Goal: Task Accomplishment & Management: Manage account settings

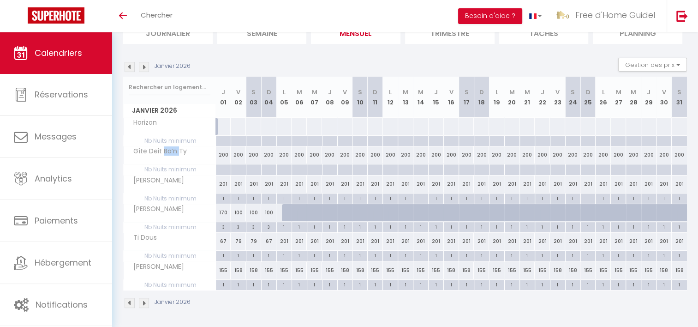
scroll to position [75, 0]
click at [237, 157] on div "200" at bounding box center [238, 154] width 15 height 17
type input "200"
type input "Ven 02 Janvier 2026"
type input "[DATE]"
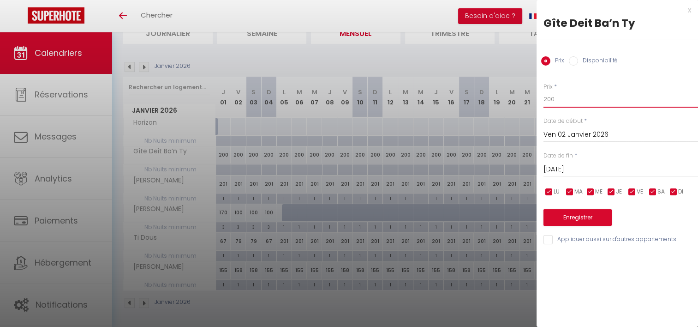
drag, startPoint x: 560, startPoint y: 101, endPoint x: 516, endPoint y: 101, distance: 44.3
click at [519, 101] on body "🟢 Des questions ou besoin d'assistance pour la migration AirBnB? Prenez rdv >>>…" at bounding box center [349, 143] width 698 height 371
type input "74"
click at [585, 165] on input "[DATE]" at bounding box center [620, 169] width 155 height 12
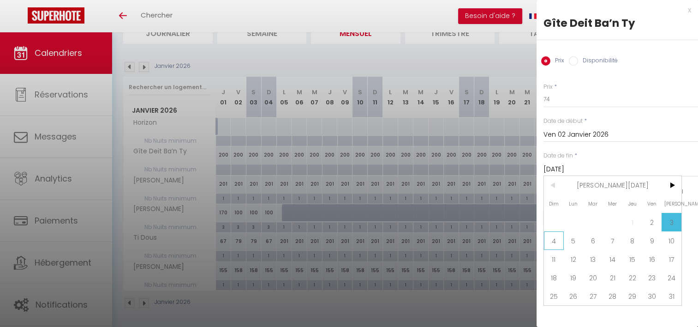
click at [550, 238] on span "4" at bounding box center [554, 240] width 20 height 18
type input "Dim 04 Janvier 2026"
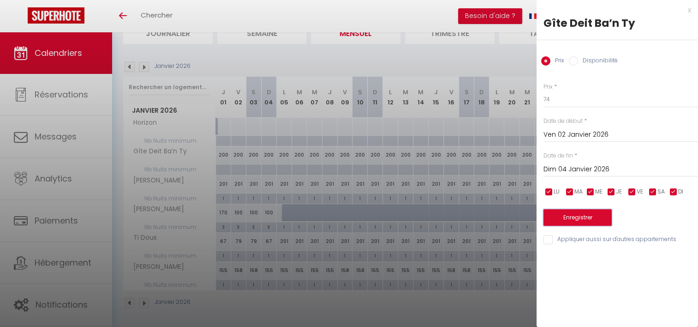
click at [571, 219] on button "Enregistrer" at bounding box center [577, 217] width 68 height 17
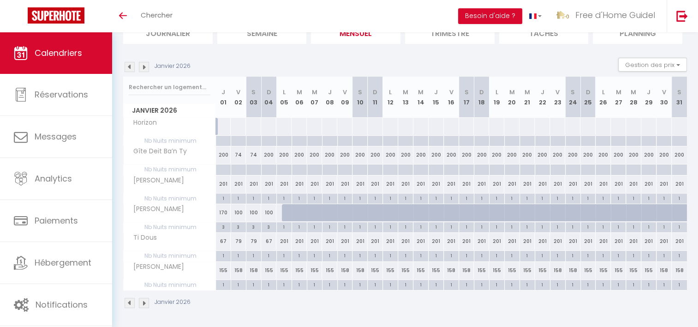
click at [266, 153] on div "200" at bounding box center [268, 154] width 15 height 17
type input "200"
type input "Dim 04 Janvier 2026"
type input "Lun 05 Janvier 2026"
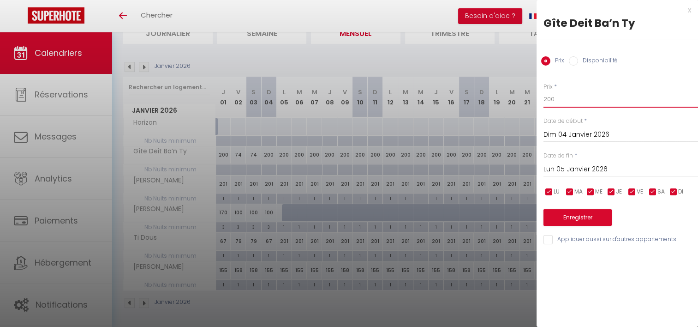
drag, startPoint x: 559, startPoint y: 97, endPoint x: 505, endPoint y: 98, distance: 54.0
click at [505, 98] on body "🟢 Des questions ou besoin d'assistance pour la migration AirBnB? Prenez rdv >>>…" at bounding box center [349, 143] width 698 height 371
type input "56"
click at [564, 173] on input "Lun 05 Janvier 2026" at bounding box center [620, 169] width 155 height 12
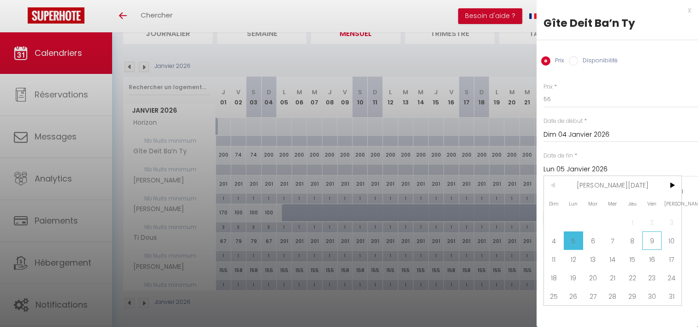
click at [646, 236] on span "9" at bounding box center [652, 240] width 20 height 18
type input "Ven 09 Janvier 2026"
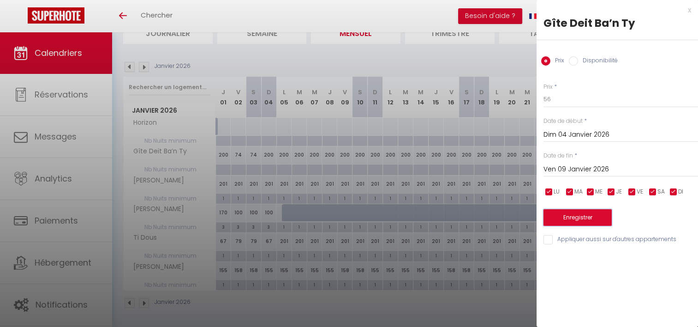
click at [590, 216] on button "Enregistrer" at bounding box center [577, 217] width 68 height 17
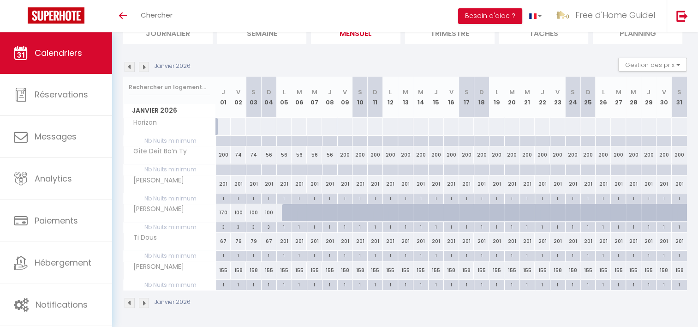
click at [341, 156] on div "200" at bounding box center [344, 154] width 15 height 17
type input "200"
type input "Ven 09 Janvier 2026"
type input "[DATE]"
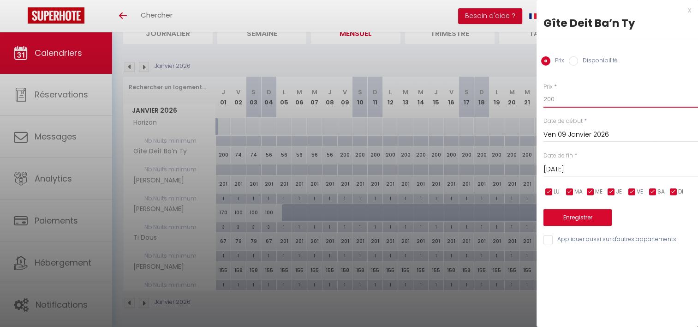
drag, startPoint x: 553, startPoint y: 100, endPoint x: 526, endPoint y: 101, distance: 27.2
click at [526, 100] on body "🟢 Des questions ou besoin d'assistance pour la migration AirBnB? Prenez rdv >>>…" at bounding box center [349, 143] width 698 height 371
type input "74"
click at [599, 169] on input "[DATE]" at bounding box center [620, 169] width 155 height 12
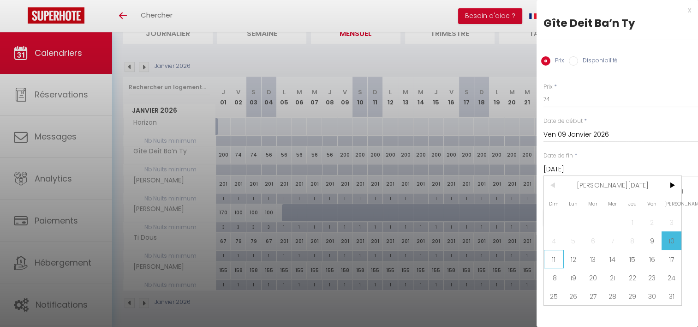
click at [553, 255] on span "11" at bounding box center [554, 259] width 20 height 18
type input "Dim 11 Janvier 2026"
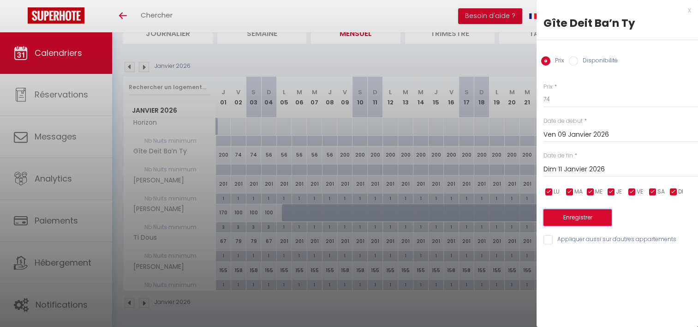
click at [565, 217] on button "Enregistrer" at bounding box center [577, 217] width 68 height 17
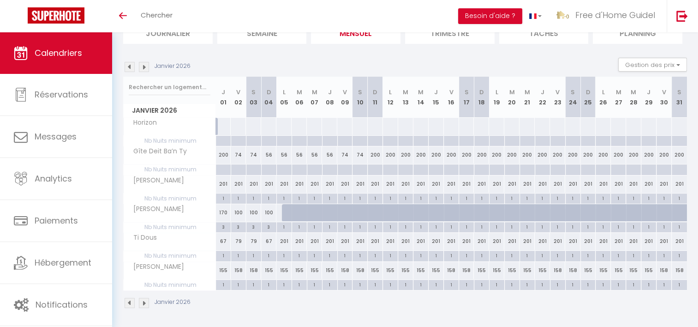
click at [376, 155] on div "200" at bounding box center [375, 154] width 15 height 17
type input "200"
type input "Dim 11 Janvier 2026"
type input "Lun 12 Janvier 2026"
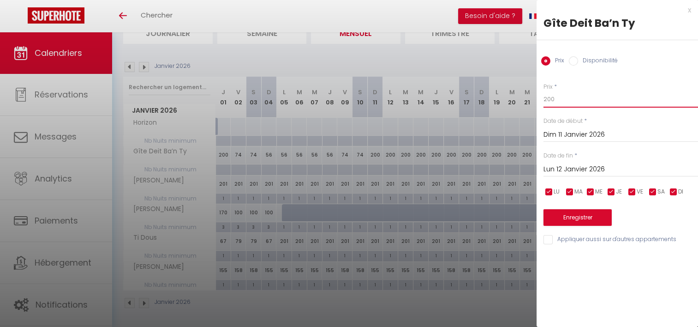
drag, startPoint x: 565, startPoint y: 96, endPoint x: 495, endPoint y: 7, distance: 113.3
click at [512, 98] on body "🟢 Des questions ou besoin d'assistance pour la migration AirBnB? Prenez rdv >>>…" at bounding box center [349, 143] width 698 height 371
type input "56"
click at [580, 167] on input "Lun 12 Janvier 2026" at bounding box center [620, 169] width 155 height 12
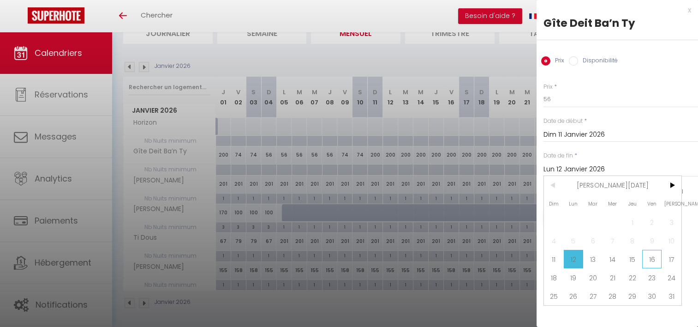
click at [659, 261] on span "16" at bounding box center [652, 259] width 20 height 18
type input "Ven 16 Janvier 2026"
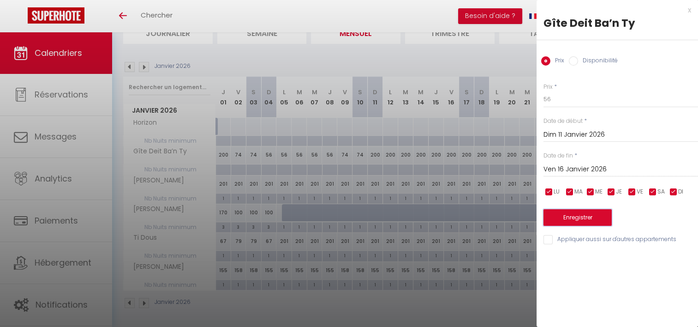
click at [598, 220] on button "Enregistrer" at bounding box center [577, 217] width 68 height 17
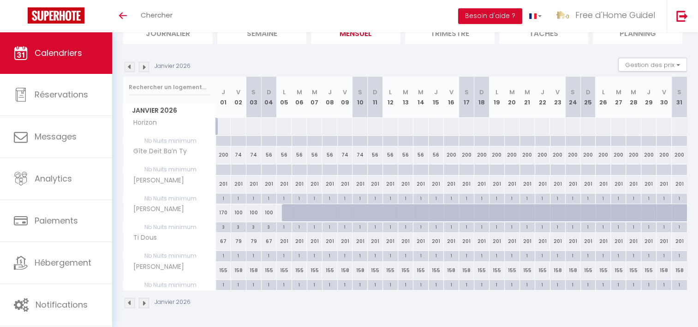
click at [450, 155] on div "200" at bounding box center [451, 154] width 15 height 17
type input "200"
type input "Ven 16 Janvier 2026"
type input "[DATE]"
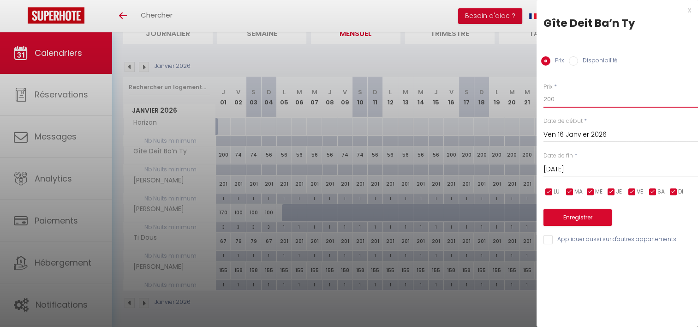
drag, startPoint x: 568, startPoint y: 100, endPoint x: 517, endPoint y: 101, distance: 51.2
click at [517, 101] on body "🟢 Des questions ou besoin d'assistance pour la migration AirBnB? Prenez rdv >>>…" at bounding box center [349, 143] width 698 height 371
type input "74"
click at [567, 167] on input "[DATE]" at bounding box center [620, 169] width 155 height 12
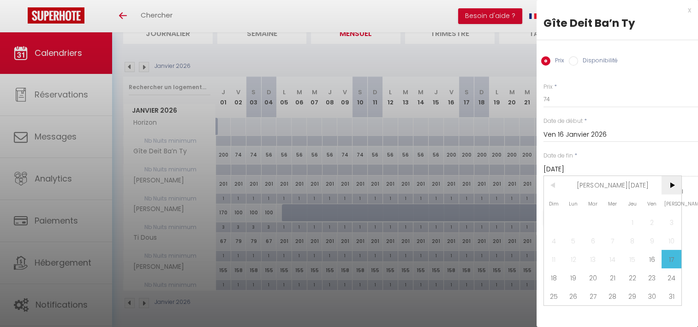
click at [668, 186] on span ">" at bounding box center [671, 185] width 20 height 18
click at [675, 274] on span "28" at bounding box center [671, 277] width 20 height 18
type input "[DATE]"
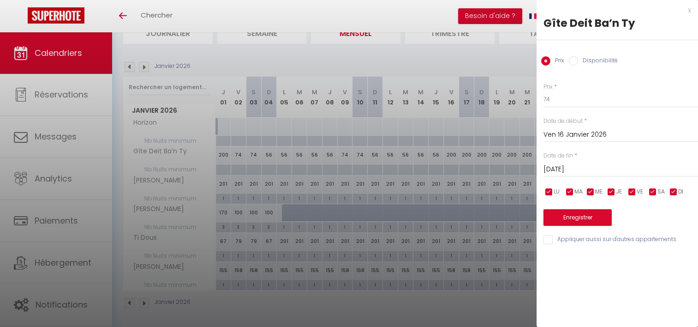
click at [677, 189] on input "checkbox" at bounding box center [673, 191] width 9 height 9
checkbox input "false"
click at [613, 190] on input "checkbox" at bounding box center [611, 191] width 9 height 9
checkbox input "false"
click at [591, 191] on input "checkbox" at bounding box center [590, 191] width 9 height 9
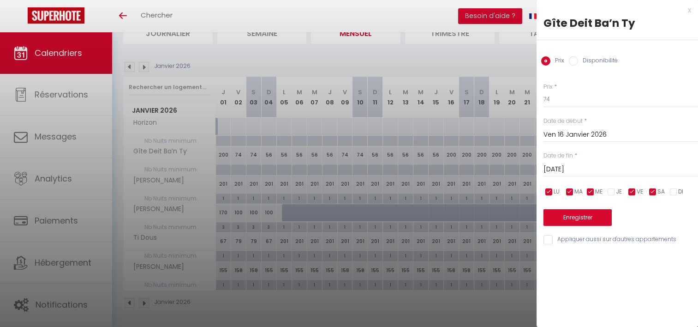
checkbox input "false"
click at [571, 192] on input "checkbox" at bounding box center [569, 191] width 9 height 9
checkbox input "false"
click at [550, 192] on input "checkbox" at bounding box center [548, 191] width 9 height 9
checkbox input "false"
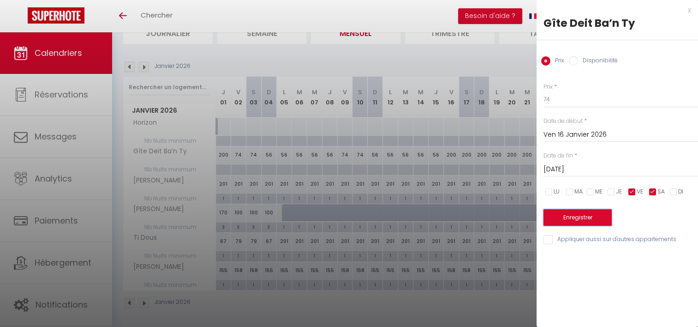
click at [561, 218] on button "Enregistrer" at bounding box center [577, 217] width 68 height 17
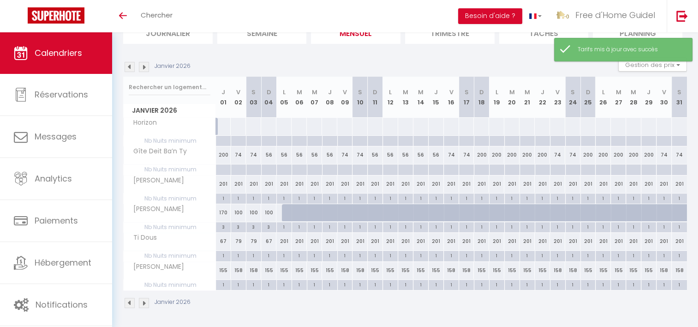
click at [481, 152] on div "200" at bounding box center [481, 154] width 15 height 17
type input "200"
type input "Dim 18 Janvier 2026"
type input "Lun 19 Janvier 2026"
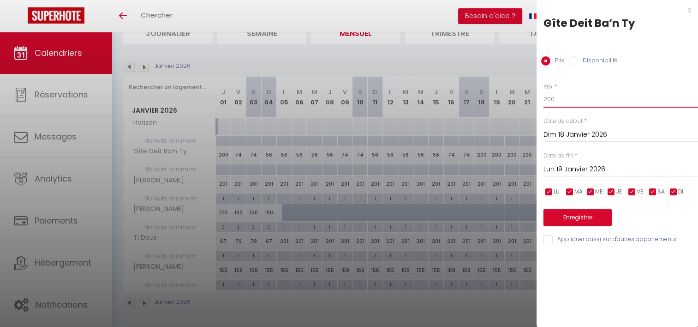
drag, startPoint x: 563, startPoint y: 98, endPoint x: 535, endPoint y: 97, distance: 27.7
click at [535, 97] on body "🟢 Des questions ou besoin d'assistance pour la migration AirBnB? Prenez rdv >>>…" at bounding box center [349, 143] width 698 height 371
type input "56"
click at [564, 172] on input "Lun 19 Janvier 2026" at bounding box center [620, 169] width 155 height 12
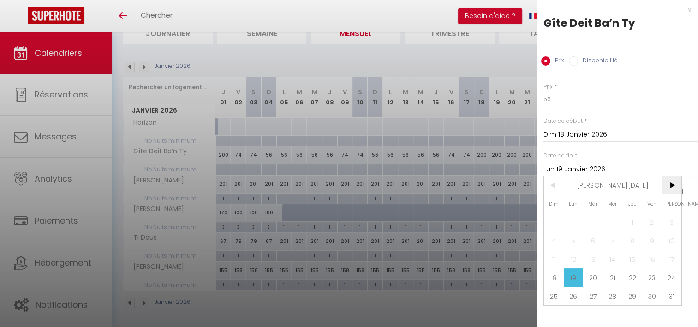
click at [671, 189] on span ">" at bounding box center [671, 185] width 20 height 18
click at [670, 272] on span "28" at bounding box center [671, 277] width 20 height 18
type input "[DATE]"
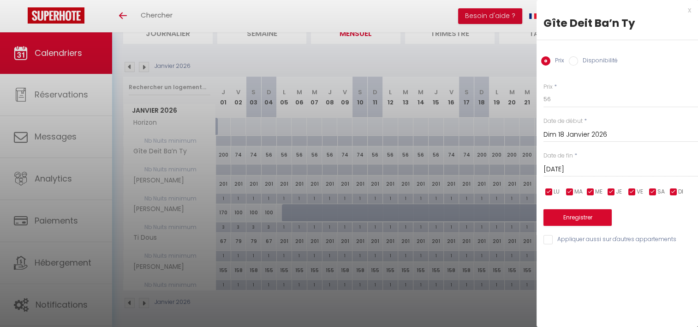
click at [653, 191] on input "checkbox" at bounding box center [652, 191] width 9 height 9
checkbox input "false"
click at [632, 193] on input "checkbox" at bounding box center [631, 191] width 9 height 9
checkbox input "false"
click at [560, 220] on button "Enregistrer" at bounding box center [577, 217] width 68 height 17
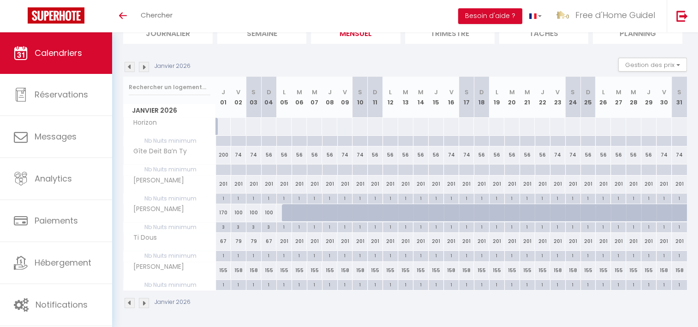
click at [149, 70] on img at bounding box center [144, 67] width 10 height 10
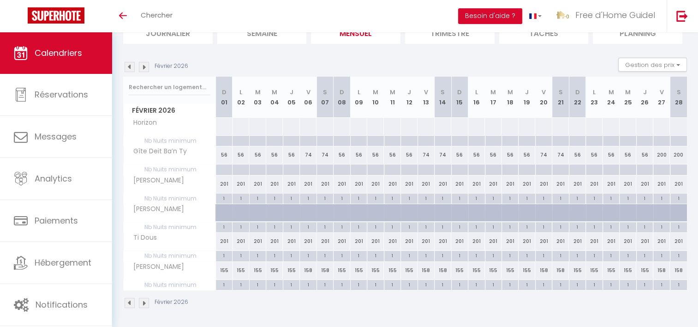
click at [221, 170] on div at bounding box center [223, 169] width 17 height 11
type input "Dim 01 Février 2026"
type input "Lun 02 Février 2026"
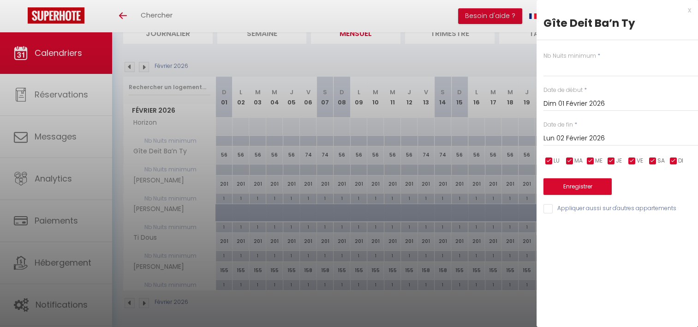
click at [125, 66] on div at bounding box center [349, 163] width 698 height 327
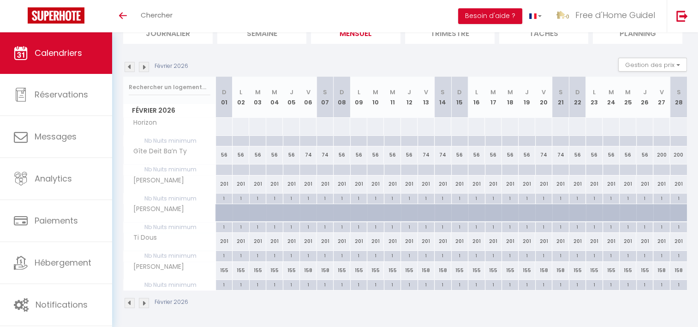
click at [127, 64] on img at bounding box center [130, 67] width 10 height 10
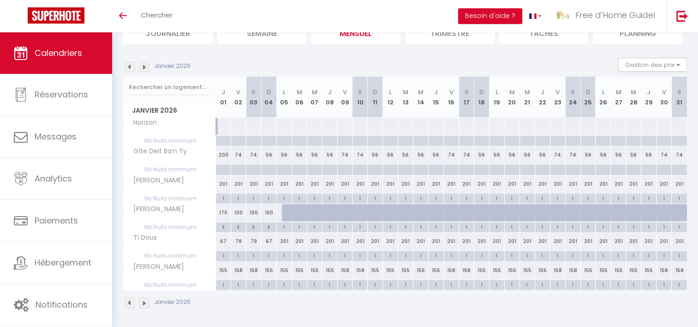
click at [223, 170] on div at bounding box center [222, 169] width 15 height 11
type input "Jeu 01 Janvier 2026"
type input "Ven 02 Janvier 2026"
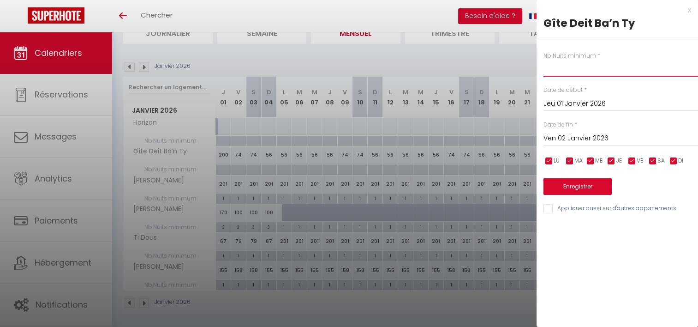
click at [553, 72] on input "text" at bounding box center [620, 68] width 155 height 17
type input "2"
click at [584, 137] on input "Ven 02 Janvier 2026" at bounding box center [620, 138] width 155 height 12
click at [567, 140] on input "Ven 02 Janvier 2026" at bounding box center [620, 138] width 155 height 12
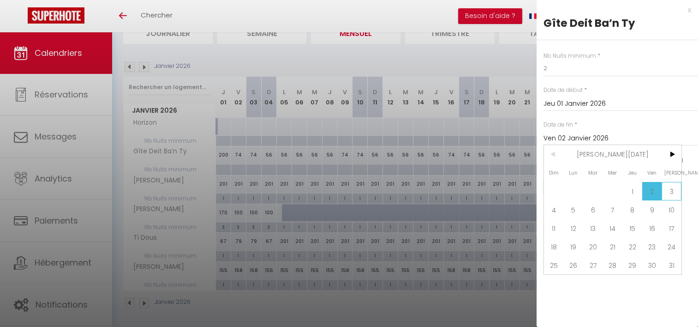
click at [670, 190] on span "3" at bounding box center [671, 191] width 20 height 18
type input "[DATE]"
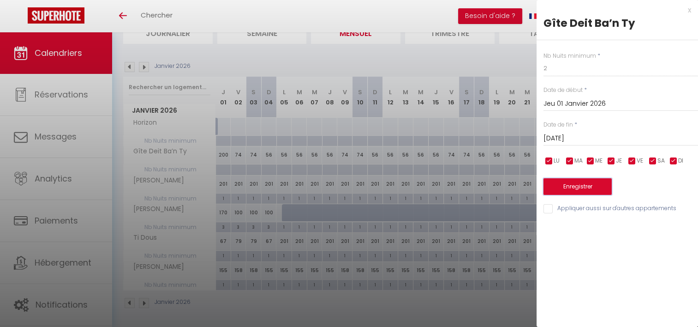
click at [589, 185] on button "Enregistrer" at bounding box center [577, 186] width 68 height 17
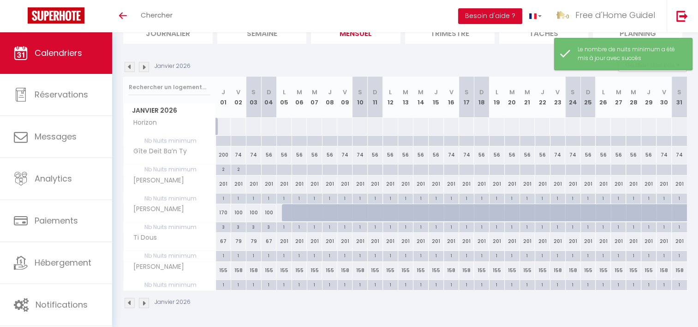
click at [258, 168] on div at bounding box center [253, 169] width 15 height 11
type input "[DATE]"
type input "Dim 04 Janvier 2026"
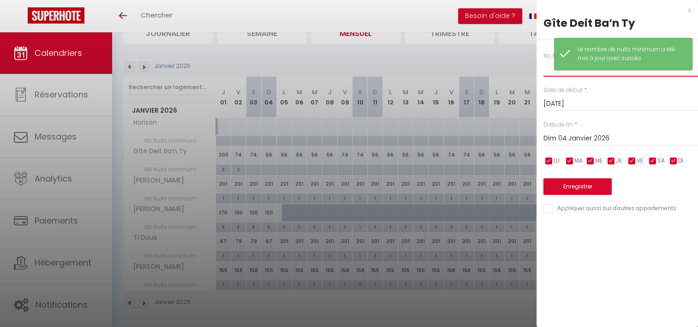
click at [546, 72] on input "text" at bounding box center [620, 68] width 155 height 17
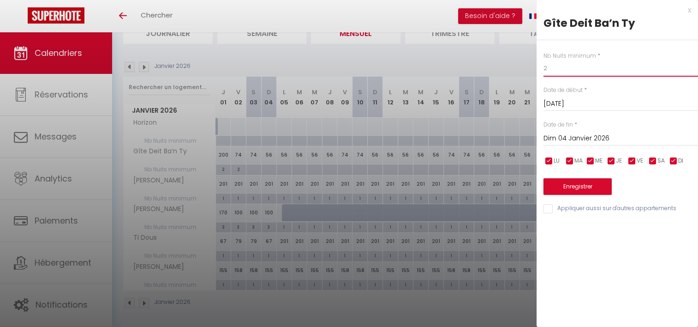
type input "2"
click at [584, 180] on button "Enregistrer" at bounding box center [577, 186] width 68 height 17
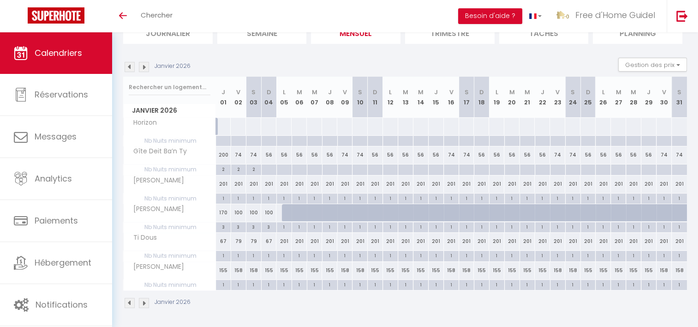
click at [131, 299] on img at bounding box center [130, 303] width 10 height 10
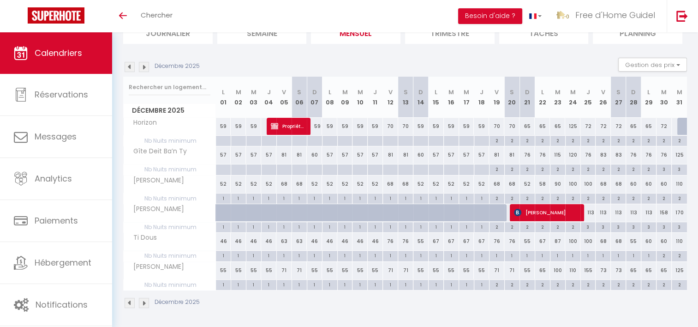
click at [146, 301] on img at bounding box center [144, 303] width 10 height 10
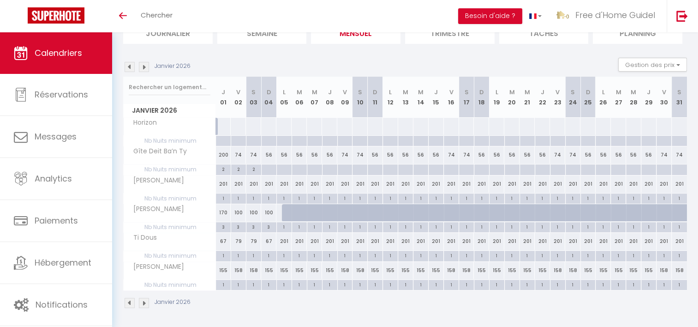
click at [222, 156] on div "200" at bounding box center [223, 154] width 15 height 17
type input "200"
type input "Jeu 01 Janvier 2026"
type input "Ven 02 Janvier 2026"
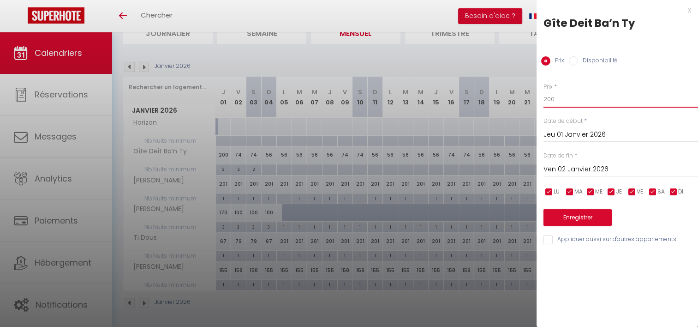
drag, startPoint x: 557, startPoint y: 97, endPoint x: 526, endPoint y: 101, distance: 31.2
click at [529, 101] on body "🟢 Des questions ou besoin d'assistance pour la migration AirBnB? Prenez rdv >>>…" at bounding box center [349, 143] width 698 height 371
type input "74"
click at [591, 220] on button "Enregistrer" at bounding box center [577, 217] width 68 height 17
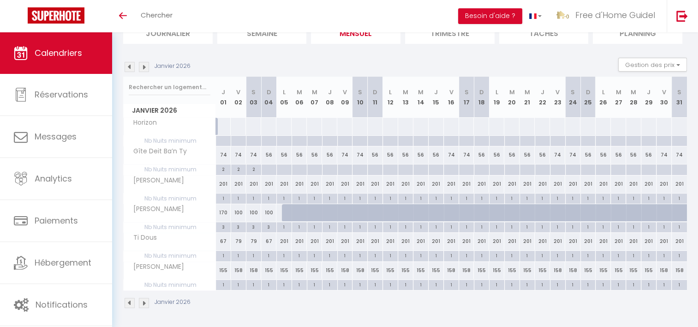
click at [238, 240] on div "79" at bounding box center [238, 240] width 15 height 17
type input "79"
type input "Ven 02 Janvier 2026"
type input "[DATE]"
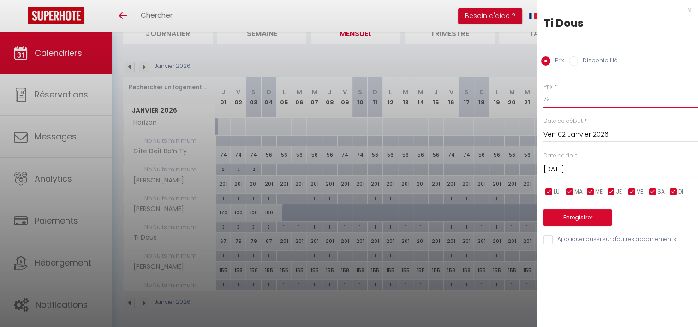
drag, startPoint x: 557, startPoint y: 96, endPoint x: 530, endPoint y: 100, distance: 26.9
click at [530, 100] on body "🟢 Des questions ou besoin d'assistance pour la migration AirBnB? Prenez rdv >>>…" at bounding box center [349, 143] width 698 height 371
type input "62"
click at [617, 166] on input "[DATE]" at bounding box center [620, 169] width 155 height 12
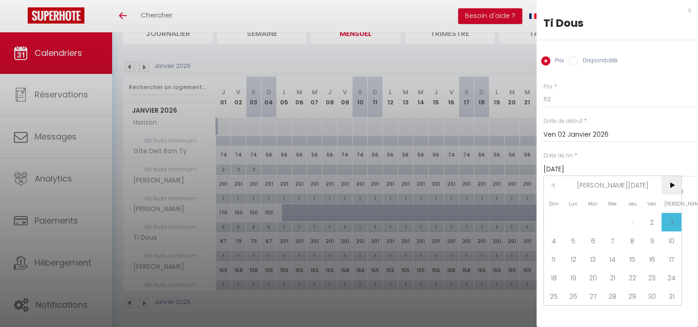
click at [675, 183] on span ">" at bounding box center [671, 185] width 20 height 18
click at [678, 278] on span "28" at bounding box center [671, 277] width 20 height 18
type input "[DATE]"
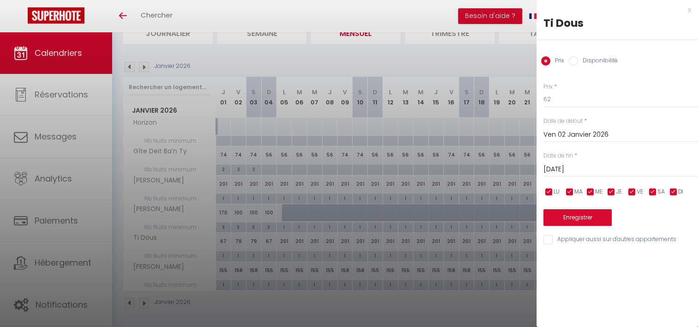
click at [675, 192] on input "checkbox" at bounding box center [673, 191] width 9 height 9
checkbox input "false"
click at [610, 194] on input "checkbox" at bounding box center [611, 191] width 9 height 9
checkbox input "false"
click at [595, 190] on input "checkbox" at bounding box center [590, 191] width 9 height 9
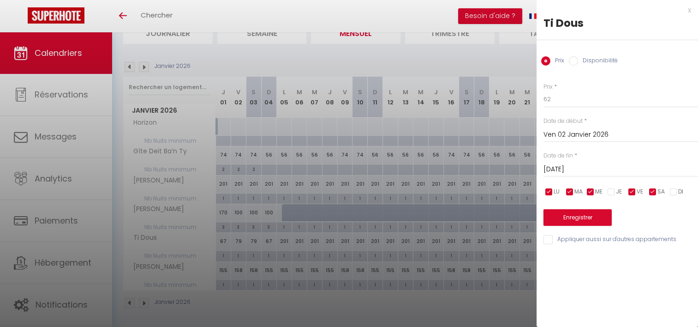
checkbox input "false"
click at [572, 194] on input "checkbox" at bounding box center [569, 191] width 9 height 9
checkbox input "false"
click at [550, 192] on input "checkbox" at bounding box center [548, 191] width 9 height 9
checkbox input "false"
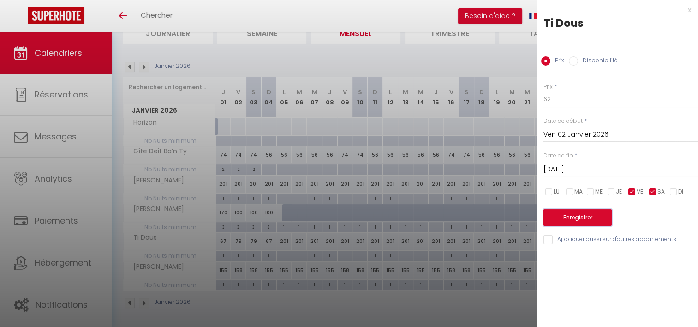
click at [555, 219] on button "Enregistrer" at bounding box center [577, 217] width 68 height 17
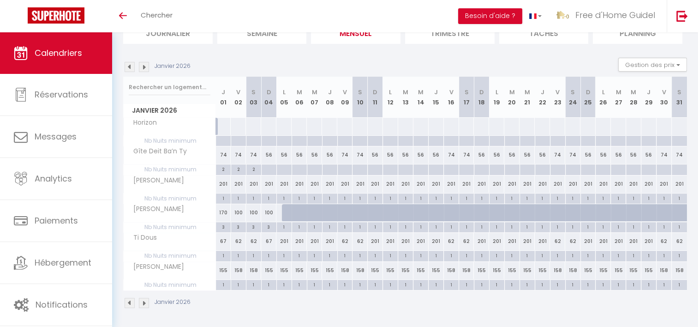
click at [268, 238] on div "67" at bounding box center [268, 240] width 15 height 17
type input "67"
type input "Dim 04 Janvier 2026"
type input "Lun 05 Janvier 2026"
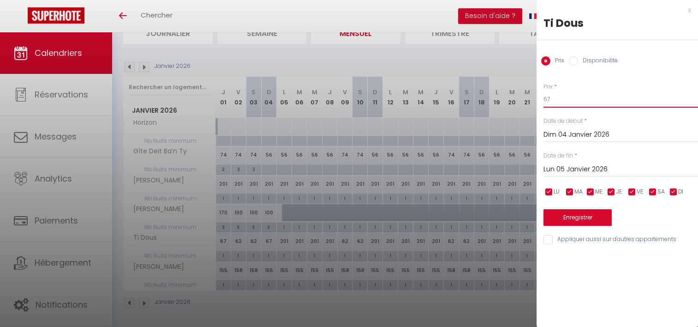
drag, startPoint x: 554, startPoint y: 103, endPoint x: 522, endPoint y: 106, distance: 31.5
click at [521, 107] on body "🟢 Des questions ou besoin d'assistance pour la migration AirBnB? Prenez rdv >>>…" at bounding box center [349, 143] width 698 height 371
type input "46"
click at [602, 167] on input "Lun 05 Janvier 2026" at bounding box center [620, 169] width 155 height 12
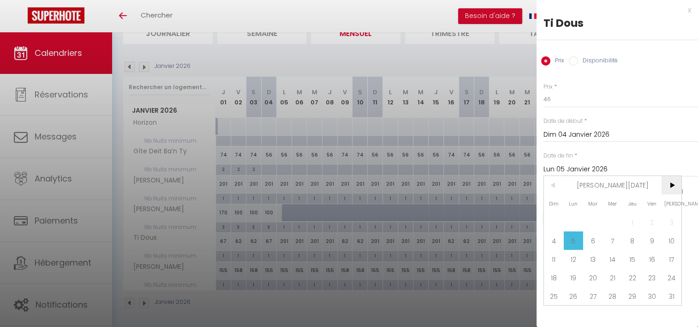
click at [669, 183] on span ">" at bounding box center [671, 185] width 20 height 18
click at [672, 279] on span "28" at bounding box center [671, 277] width 20 height 18
type input "[DATE]"
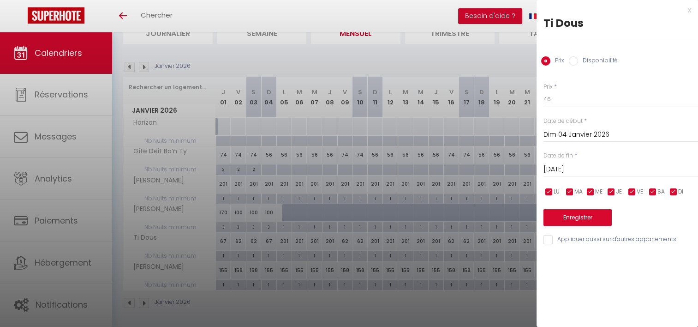
click at [653, 191] on input "checkbox" at bounding box center [652, 191] width 9 height 9
checkbox input "false"
click at [635, 192] on input "checkbox" at bounding box center [631, 191] width 9 height 9
checkbox input "false"
click at [604, 214] on button "Enregistrer" at bounding box center [577, 217] width 68 height 17
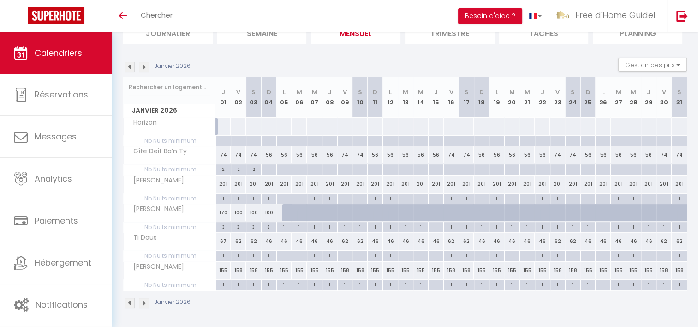
click at [238, 270] on div "158" at bounding box center [238, 270] width 15 height 17
type input "158"
type input "Ven 02 Janvier 2026"
type input "[DATE]"
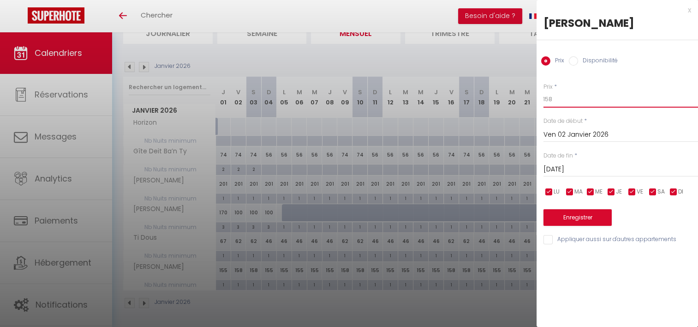
drag, startPoint x: 557, startPoint y: 102, endPoint x: 524, endPoint y: 103, distance: 33.2
click at [524, 103] on body "🟢 Des questions ou besoin d'assistance pour la migration AirBnB? Prenez rdv >>>…" at bounding box center [349, 143] width 698 height 371
type input "71"
click at [590, 164] on input "[DATE]" at bounding box center [620, 169] width 155 height 12
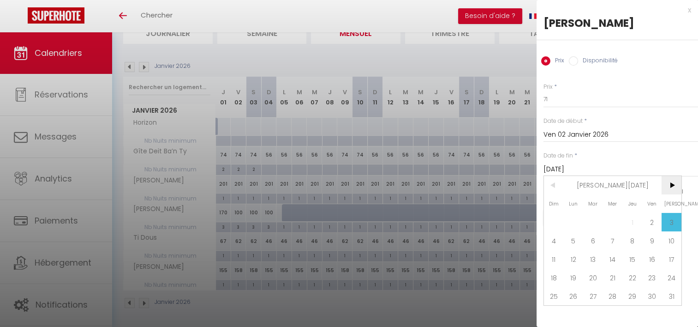
click at [671, 186] on span ">" at bounding box center [671, 185] width 20 height 18
click at [678, 275] on span "28" at bounding box center [671, 277] width 20 height 18
type input "[DATE]"
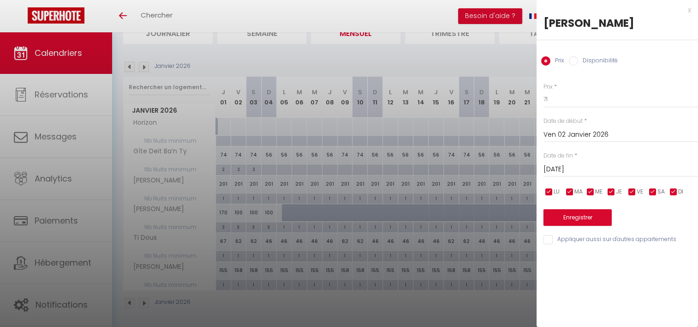
click at [675, 188] on input "checkbox" at bounding box center [673, 191] width 9 height 9
checkbox input "false"
click at [613, 192] on input "checkbox" at bounding box center [611, 191] width 9 height 9
checkbox input "false"
click at [593, 191] on input "checkbox" at bounding box center [590, 191] width 9 height 9
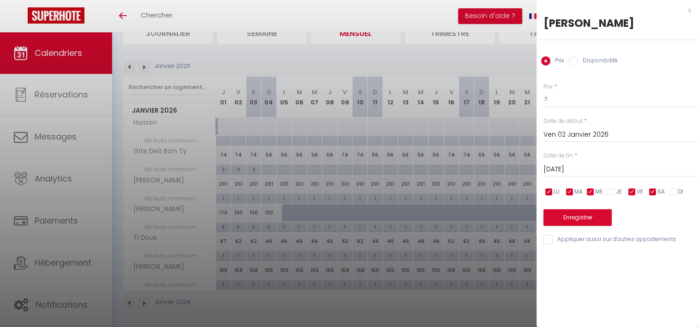
checkbox input "false"
click at [572, 189] on input "checkbox" at bounding box center [569, 191] width 9 height 9
checkbox input "false"
click at [551, 192] on input "checkbox" at bounding box center [548, 191] width 9 height 9
checkbox input "false"
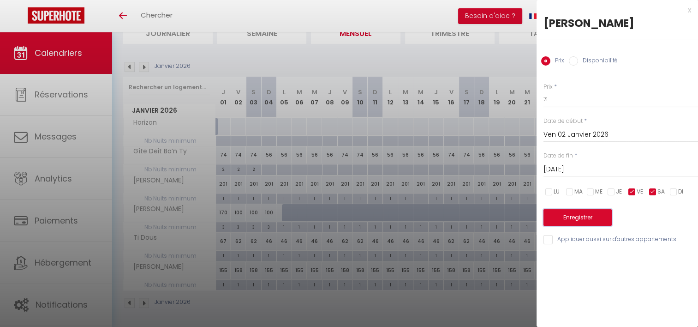
click at [563, 213] on button "Enregistrer" at bounding box center [577, 217] width 68 height 17
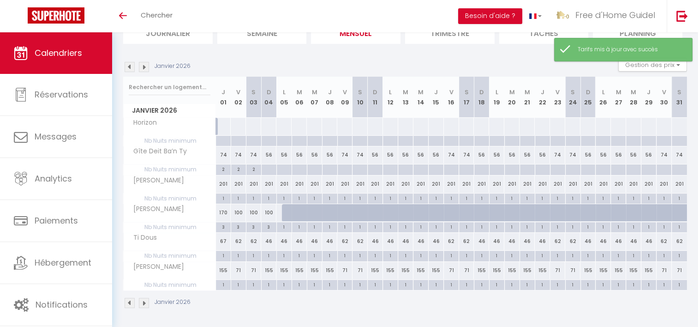
click at [270, 270] on div "155" at bounding box center [268, 270] width 15 height 17
type input "155"
type input "Dim 04 Janvier 2026"
type input "Lun 05 Janvier 2026"
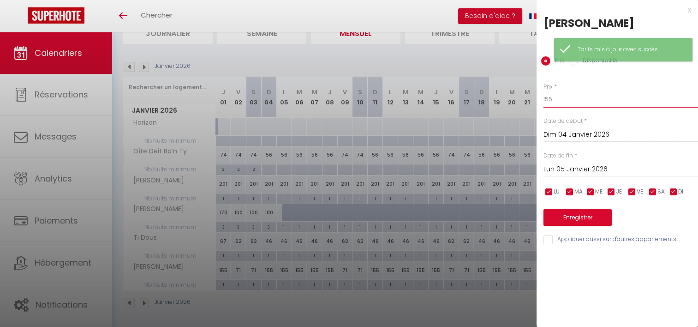
drag, startPoint x: 557, startPoint y: 101, endPoint x: 523, endPoint y: 104, distance: 33.8
click at [524, 104] on body "🟢 Des questions ou besoin d'assistance pour la migration AirBnB? Prenez rdv >>>…" at bounding box center [349, 143] width 698 height 371
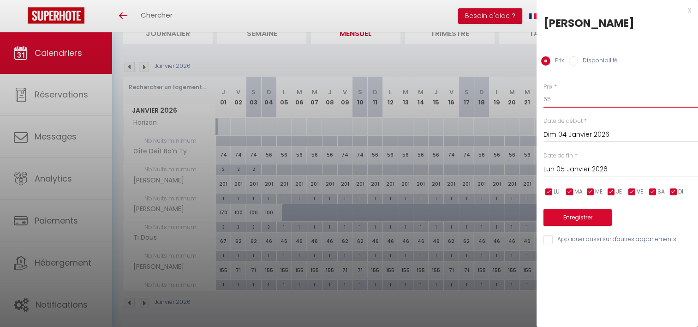
type input "55"
click at [576, 167] on input "Lun 05 Janvier 2026" at bounding box center [620, 169] width 155 height 12
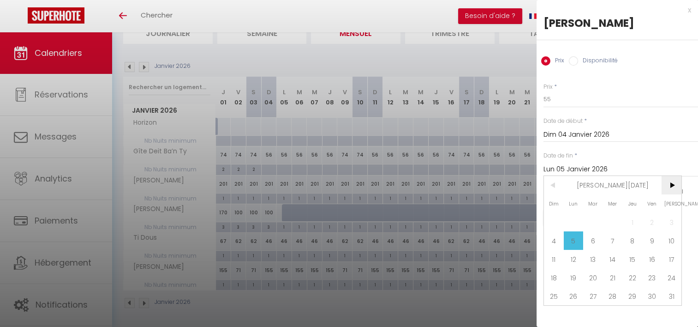
click at [673, 184] on span ">" at bounding box center [671, 185] width 20 height 18
click at [672, 282] on span "28" at bounding box center [671, 277] width 20 height 18
type input "[DATE]"
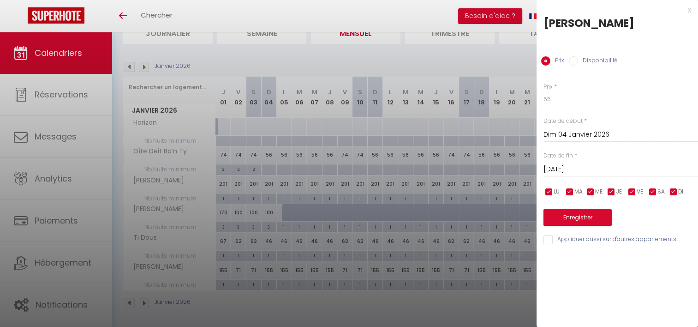
click at [656, 192] on input "checkbox" at bounding box center [652, 191] width 9 height 9
checkbox input "false"
click at [634, 192] on input "checkbox" at bounding box center [631, 191] width 9 height 9
checkbox input "false"
click at [592, 220] on button "Enregistrer" at bounding box center [577, 217] width 68 height 17
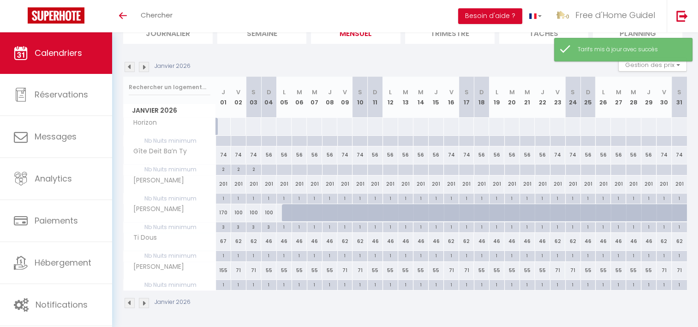
click at [224, 268] on div "155" at bounding box center [223, 270] width 15 height 17
type input "155"
type input "Jeu 01 Janvier 2026"
type input "Ven 02 Janvier 2026"
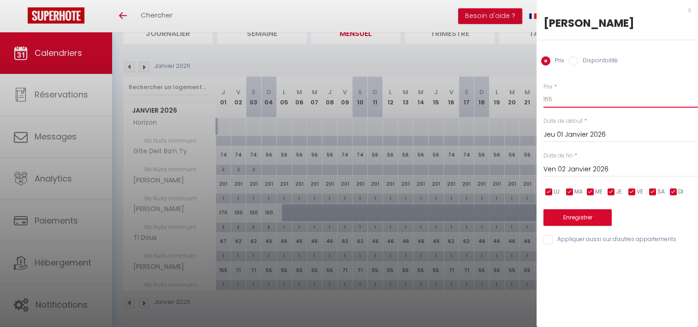
drag, startPoint x: 567, startPoint y: 99, endPoint x: 528, endPoint y: 99, distance: 39.7
click at [528, 99] on body "🟢 Des questions ou besoin d'assistance pour la migration AirBnB? Prenez rdv >>>…" at bounding box center [349, 143] width 698 height 371
type input "68"
click at [590, 218] on button "Enregistrer" at bounding box center [577, 217] width 68 height 17
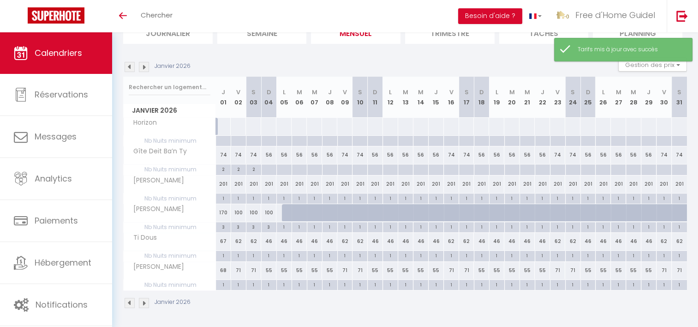
click at [131, 301] on img at bounding box center [130, 303] width 10 height 10
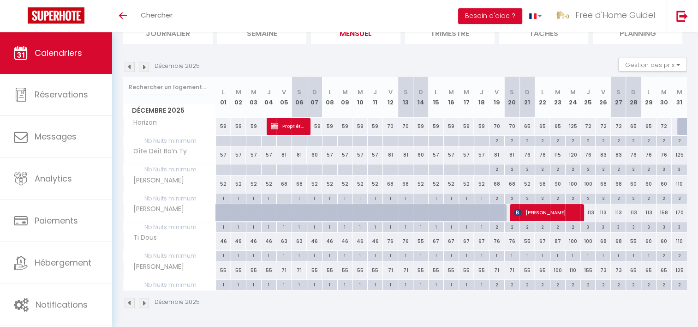
click at [145, 300] on img at bounding box center [144, 303] width 10 height 10
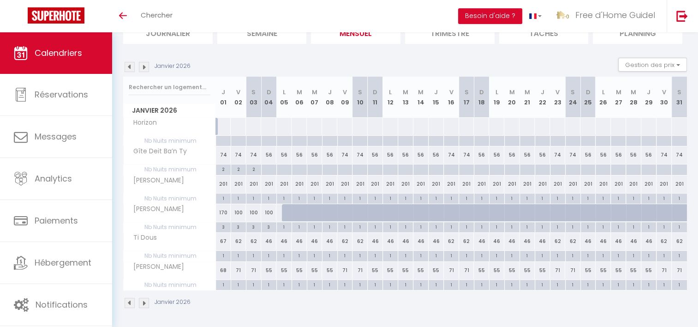
click at [131, 298] on img at bounding box center [130, 303] width 10 height 10
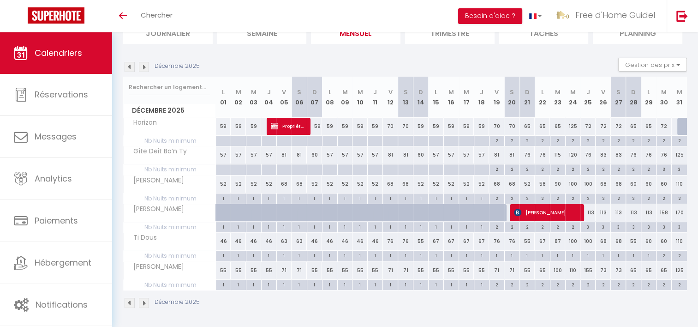
click at [142, 304] on img at bounding box center [144, 303] width 10 height 10
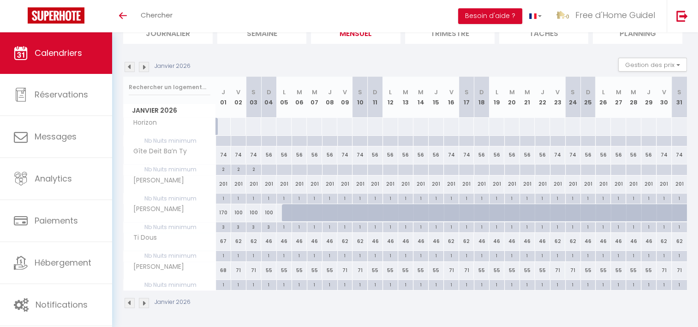
click at [225, 209] on div "170" at bounding box center [223, 212] width 15 height 17
type input "170"
type input "Jeu 01 Janvier 2026"
type input "Ven 02 Janvier 2026"
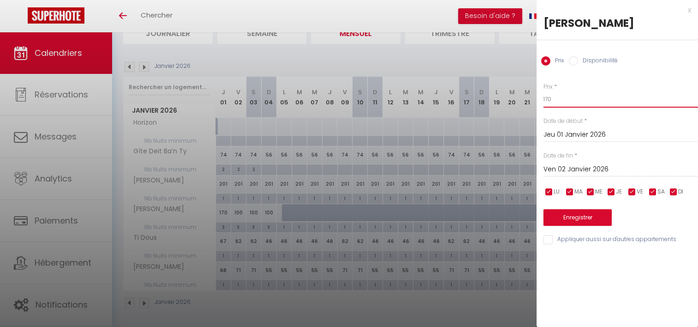
drag, startPoint x: 568, startPoint y: 99, endPoint x: 541, endPoint y: 100, distance: 27.2
click at [541, 100] on div "Prix * 170 Statut * Disponible Indisponible Date de début * [DATE] < [PERSON_NA…" at bounding box center [616, 158] width 161 height 174
type input "113"
click at [571, 220] on button "Enregistrer" at bounding box center [577, 217] width 68 height 17
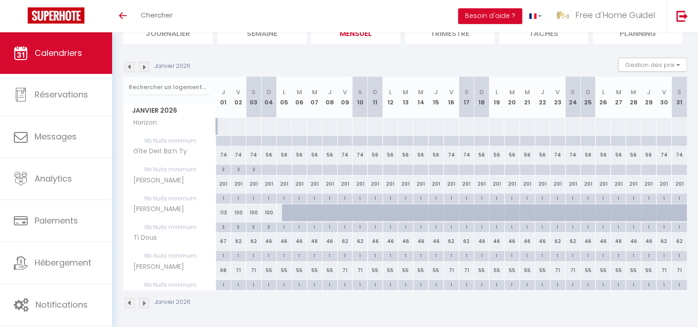
click at [223, 198] on div "1" at bounding box center [223, 197] width 15 height 9
type input "1"
type input "Jeu 01 Janvier 2026"
type input "Ven 02 Janvier 2026"
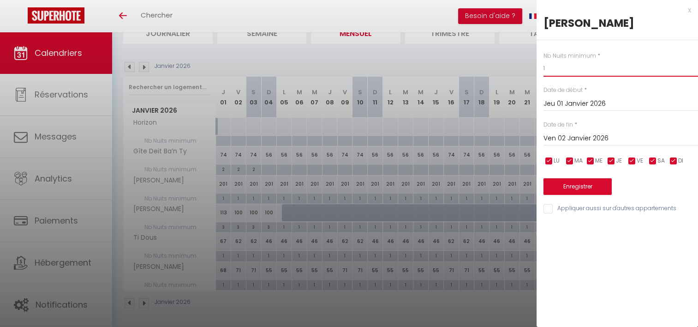
drag, startPoint x: 554, startPoint y: 68, endPoint x: 528, endPoint y: 70, distance: 25.9
click at [528, 70] on body "🟢 Des questions ou besoin d'assistance pour la migration AirBnB? Prenez rdv >>>…" at bounding box center [349, 143] width 698 height 371
type input "2"
click at [571, 135] on input "Ven 02 Janvier 2026" at bounding box center [620, 138] width 155 height 12
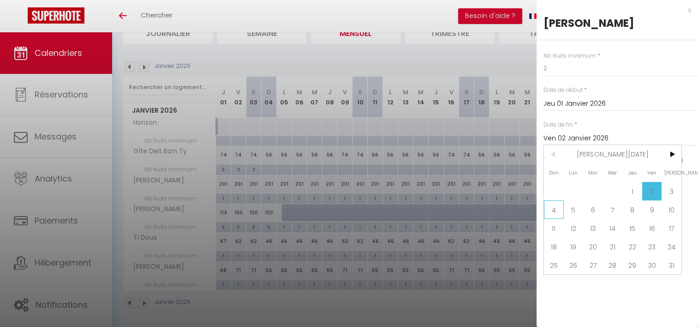
click at [559, 212] on span "4" at bounding box center [554, 209] width 20 height 18
type input "Dim 04 Janvier 2026"
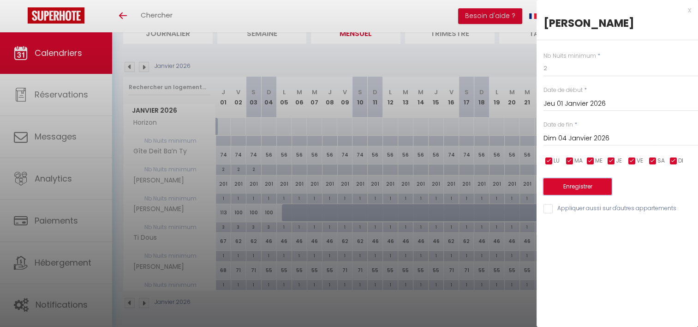
click at [586, 189] on button "Enregistrer" at bounding box center [577, 186] width 68 height 17
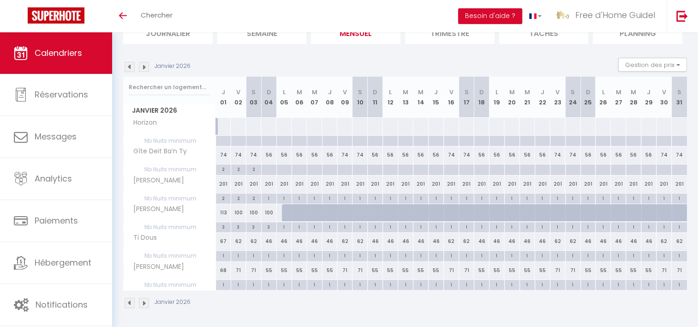
click at [238, 185] on div "201" at bounding box center [238, 183] width 15 height 17
type input "201"
type input "Ven 02 Janvier 2026"
type input "[DATE]"
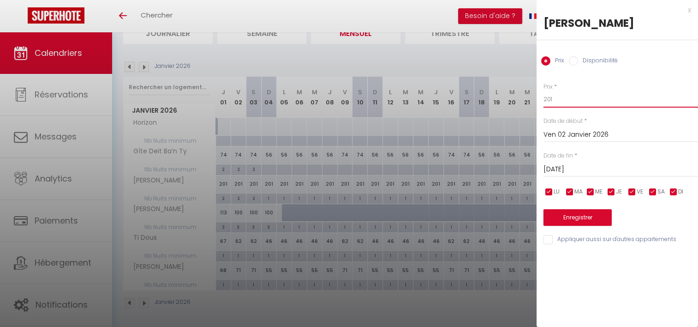
drag, startPoint x: 571, startPoint y: 98, endPoint x: 582, endPoint y: 30, distance: 69.2
click at [530, 93] on body "🟢 Des questions ou besoin d'assistance pour la migration AirBnB? Prenez rdv >>>…" at bounding box center [349, 143] width 698 height 371
type input "67"
click at [587, 168] on input "[DATE]" at bounding box center [620, 169] width 155 height 12
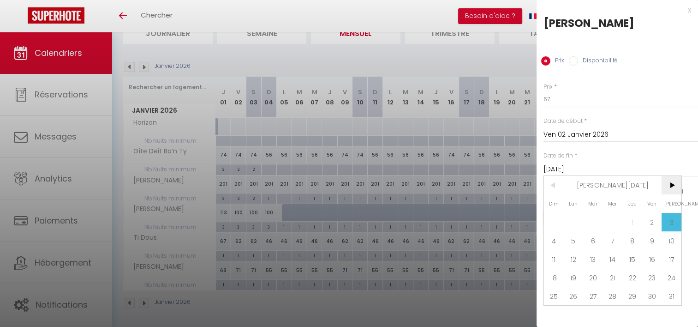
click at [667, 181] on span ">" at bounding box center [671, 185] width 20 height 18
click at [674, 275] on span "28" at bounding box center [671, 277] width 20 height 18
type input "[DATE]"
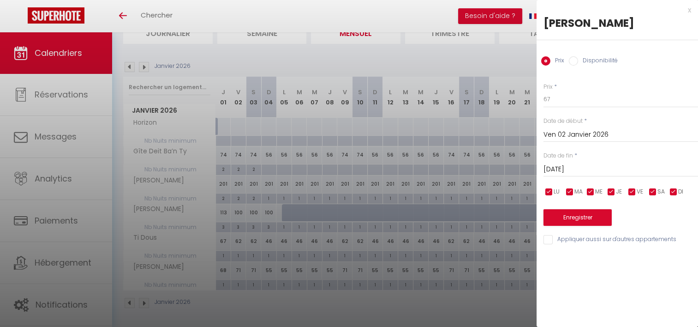
click at [673, 190] on input "checkbox" at bounding box center [673, 191] width 9 height 9
checkbox input "false"
click at [611, 191] on input "checkbox" at bounding box center [611, 191] width 9 height 9
checkbox input "false"
click at [590, 191] on input "checkbox" at bounding box center [590, 191] width 9 height 9
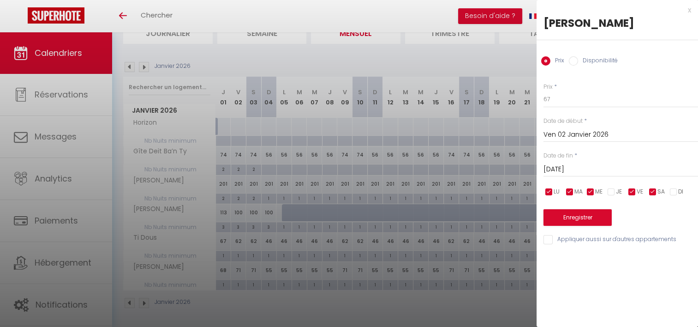
checkbox input "false"
click at [568, 191] on input "checkbox" at bounding box center [569, 191] width 9 height 9
checkbox input "false"
click at [546, 192] on input "checkbox" at bounding box center [548, 191] width 9 height 9
checkbox input "false"
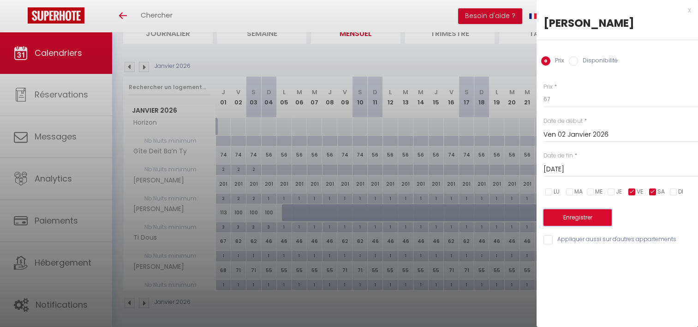
click at [583, 220] on button "Enregistrer" at bounding box center [577, 217] width 68 height 17
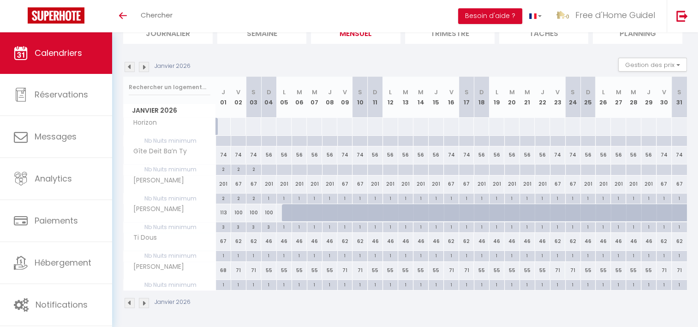
click at [265, 183] on div "201" at bounding box center [268, 183] width 15 height 17
type input "201"
type input "Dim 04 Janvier 2026"
type input "Lun 05 Janvier 2026"
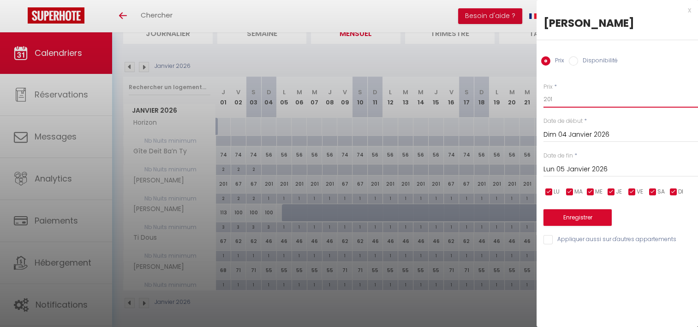
drag, startPoint x: 552, startPoint y: 102, endPoint x: 531, endPoint y: 102, distance: 20.8
click at [531, 102] on body "🟢 Des questions ou besoin d'assistance pour la migration AirBnB? Prenez rdv >>>…" at bounding box center [349, 143] width 698 height 371
type input "51"
click at [583, 168] on input "Lun 05 Janvier 2026" at bounding box center [620, 169] width 155 height 12
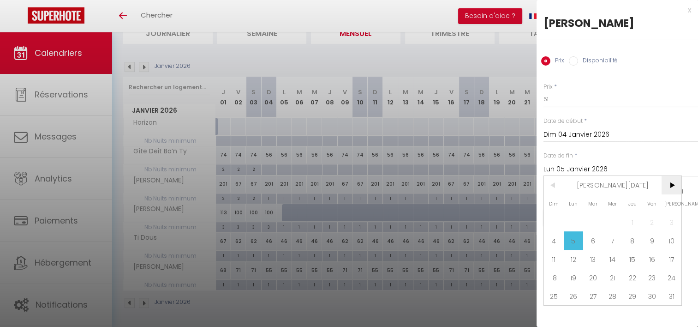
click at [673, 188] on span ">" at bounding box center [671, 185] width 20 height 18
click at [673, 276] on span "28" at bounding box center [671, 277] width 20 height 18
type input "[DATE]"
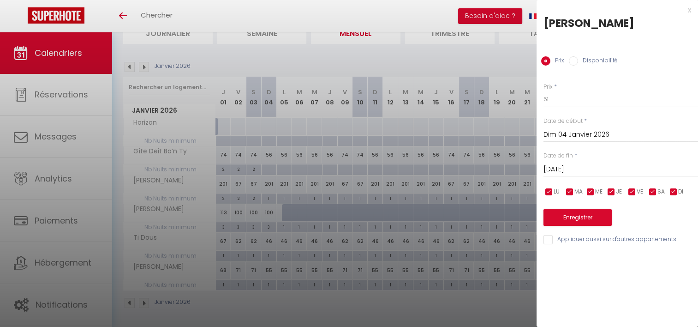
click at [655, 193] on input "checkbox" at bounding box center [652, 191] width 9 height 9
checkbox input "false"
click at [632, 191] on input "checkbox" at bounding box center [631, 191] width 9 height 9
checkbox input "false"
click at [593, 222] on button "Enregistrer" at bounding box center [577, 217] width 68 height 17
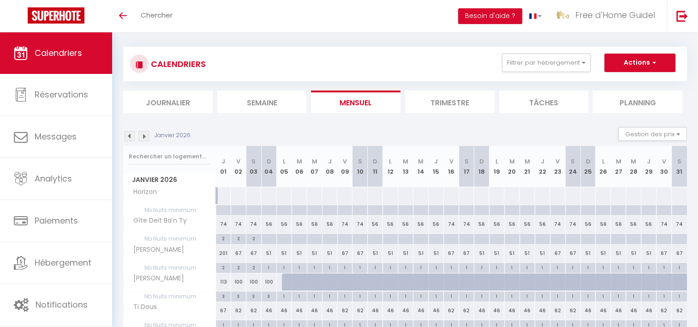
scroll to position [0, 0]
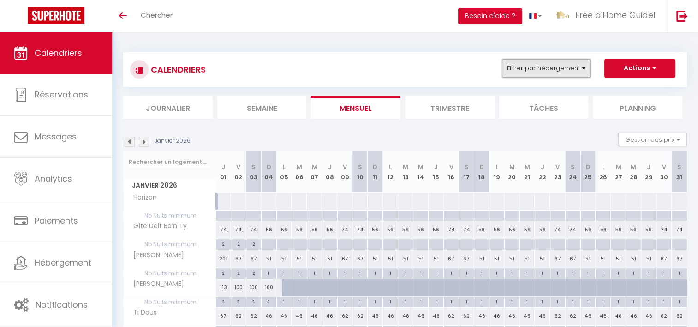
click at [563, 67] on button "Filtrer par hébergement" at bounding box center [546, 68] width 89 height 18
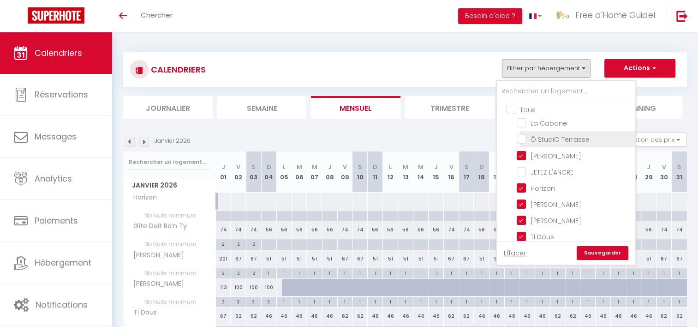
click at [555, 139] on input "Ô StudiO Terrasse" at bounding box center [574, 138] width 115 height 9
checkbox input "true"
checkbox input "false"
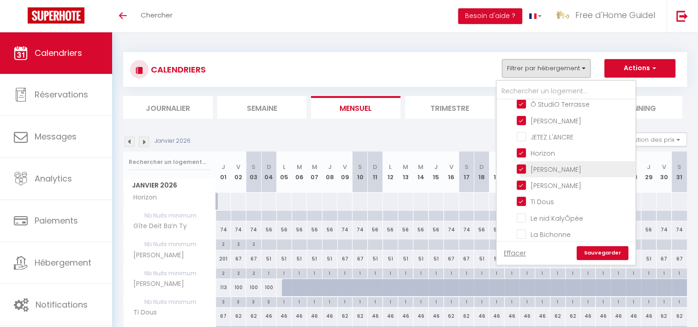
scroll to position [52, 0]
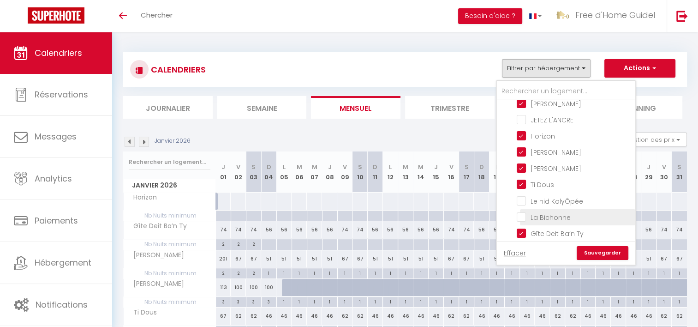
click at [578, 212] on input "La Bichonne" at bounding box center [574, 216] width 115 height 9
checkbox input "true"
checkbox input "false"
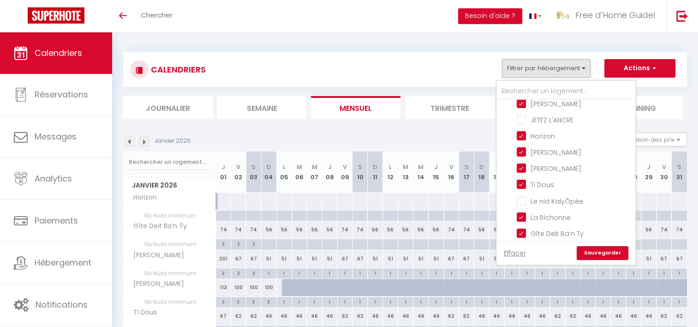
click at [606, 250] on link "Sauvegarder" at bounding box center [603, 253] width 52 height 14
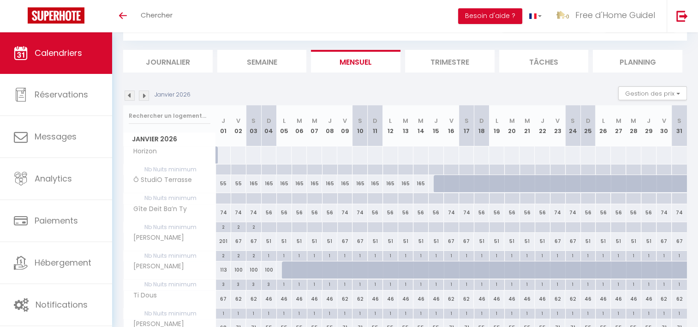
scroll to position [92, 0]
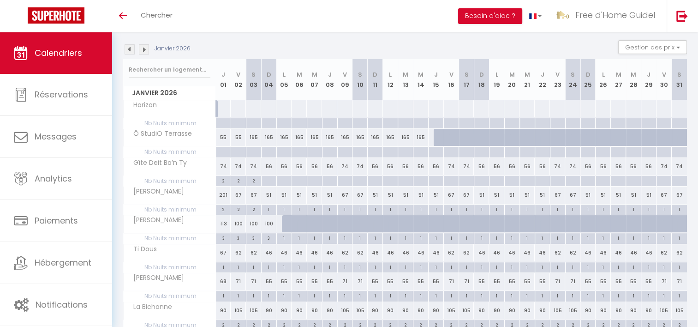
click at [254, 137] on div "165" at bounding box center [253, 137] width 15 height 17
type input "165"
type input "[DATE]"
type input "Dim 04 Janvier 2026"
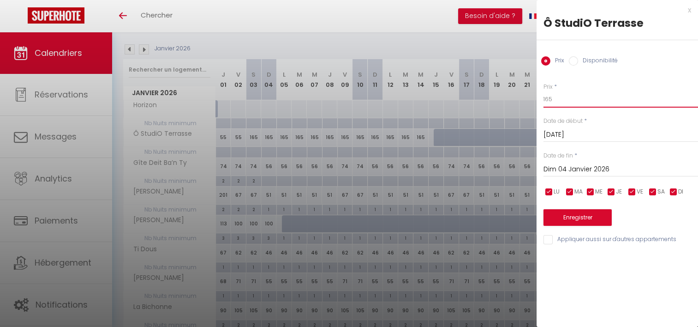
drag, startPoint x: 560, startPoint y: 97, endPoint x: 524, endPoint y: 97, distance: 36.0
click at [524, 97] on body "🟢 Des questions ou besoin d'assistance pour la migration AirBnB? Prenez rdv >>>…" at bounding box center [349, 154] width 698 height 429
type input "55"
click at [591, 214] on button "Enregistrer" at bounding box center [577, 217] width 68 height 17
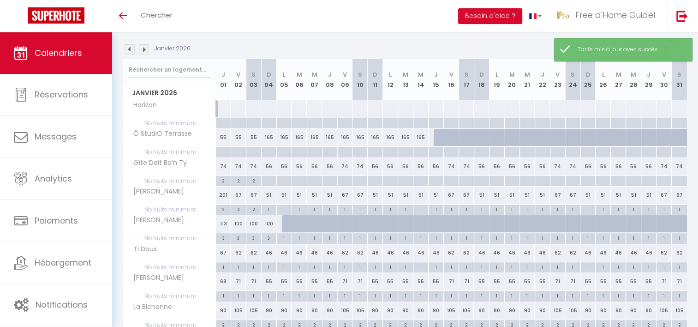
click at [266, 137] on div "165" at bounding box center [268, 137] width 15 height 17
type input "165"
type input "Dim 04 Janvier 2026"
type input "Lun 05 Janvier 2026"
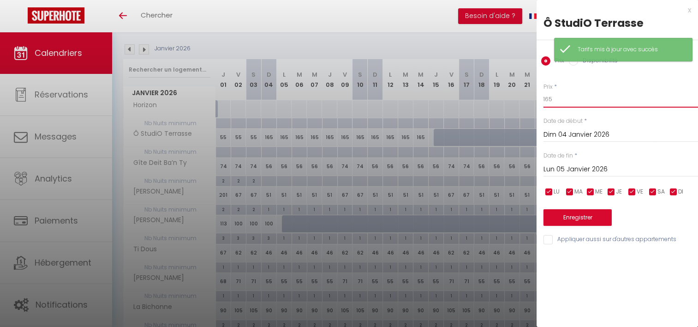
drag, startPoint x: 558, startPoint y: 101, endPoint x: 532, endPoint y: 37, distance: 69.4
click at [518, 105] on body "🟢 Des questions ou besoin d'assistance pour la migration AirBnB? Prenez rdv >>>…" at bounding box center [349, 154] width 698 height 429
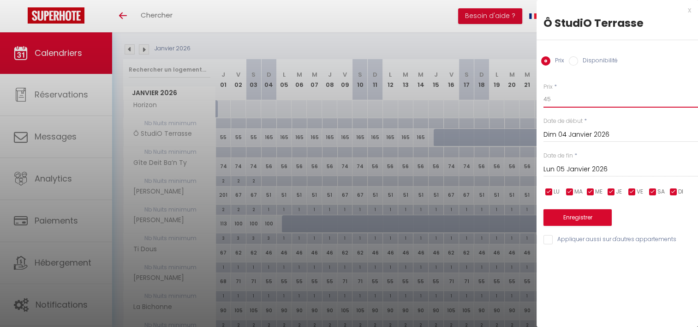
type input "45"
click at [586, 167] on input "Lun 05 Janvier 2026" at bounding box center [620, 169] width 155 height 12
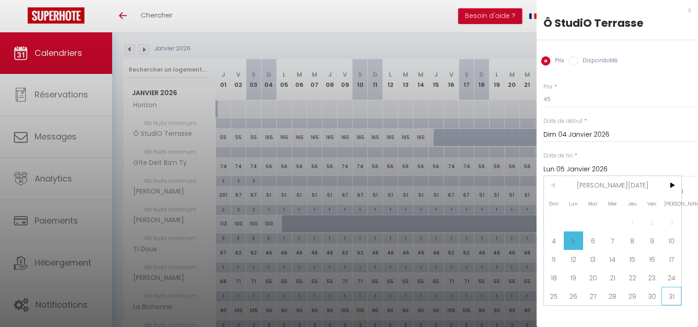
click at [670, 297] on span "31" at bounding box center [671, 295] width 20 height 18
type input "[DATE]"
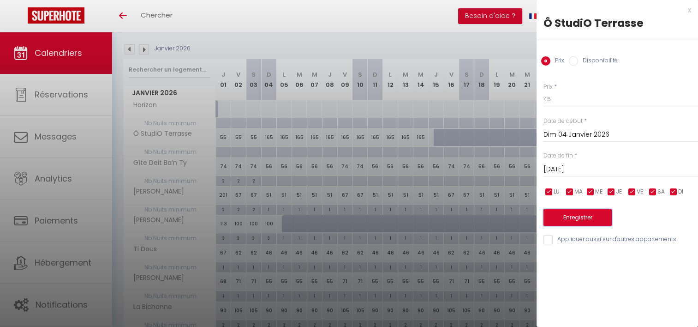
click at [581, 215] on button "Enregistrer" at bounding box center [577, 217] width 68 height 17
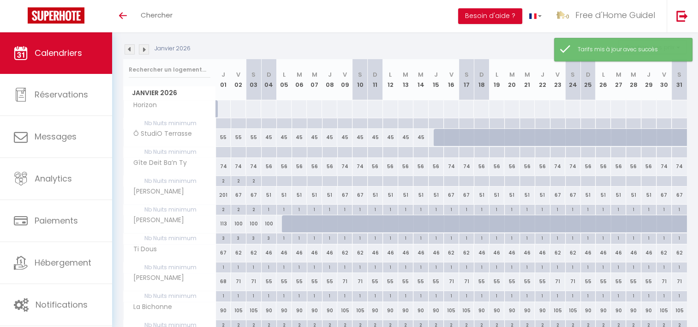
click at [439, 137] on div at bounding box center [441, 138] width 15 height 18
type input "45"
type input "Jeu 15 Janvier 2026"
type input "Ven 16 Janvier 2026"
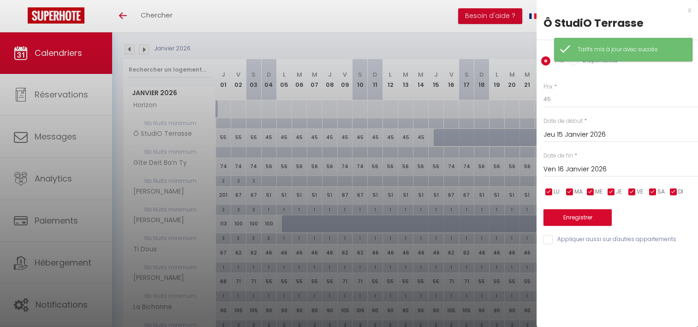
click at [576, 63] on input "Disponibilité" at bounding box center [573, 60] width 9 height 9
radio input "true"
radio input "false"
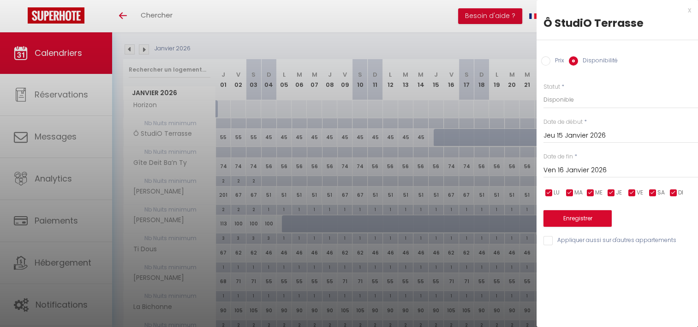
click at [587, 167] on input "Ven 16 Janvier 2026" at bounding box center [620, 170] width 155 height 12
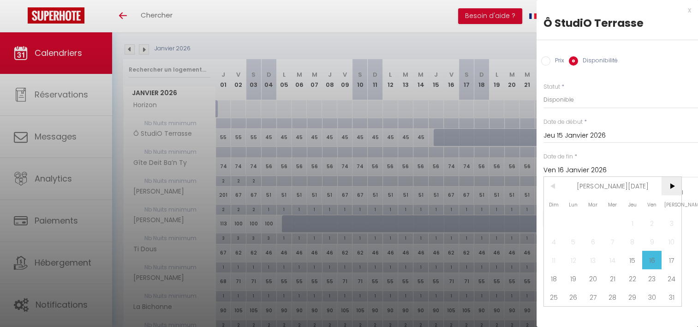
click at [666, 185] on span ">" at bounding box center [671, 186] width 20 height 18
click at [600, 295] on span "31" at bounding box center [593, 296] width 20 height 18
type input "[DATE]"
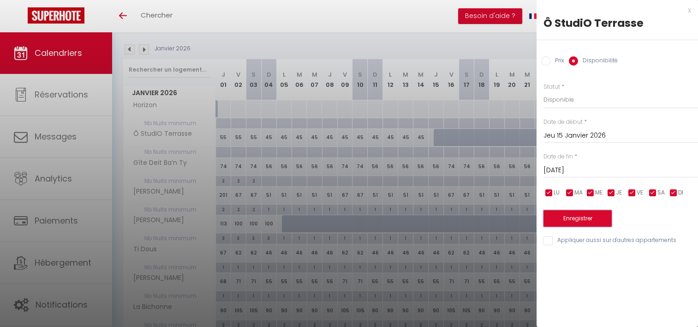
click at [604, 223] on button "Enregistrer" at bounding box center [577, 218] width 68 height 17
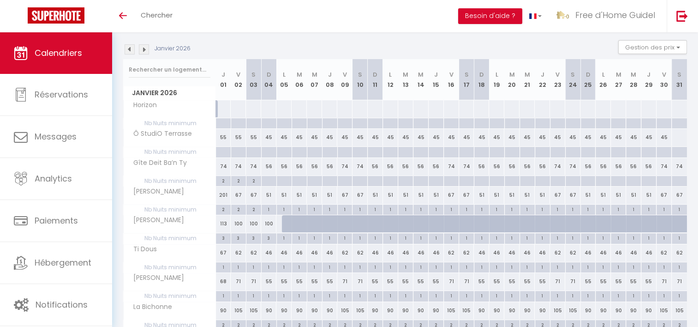
click at [242, 108] on div at bounding box center [238, 108] width 16 height 17
select select "1"
type input "Ven 02 Janvier 2026"
type input "[DATE]"
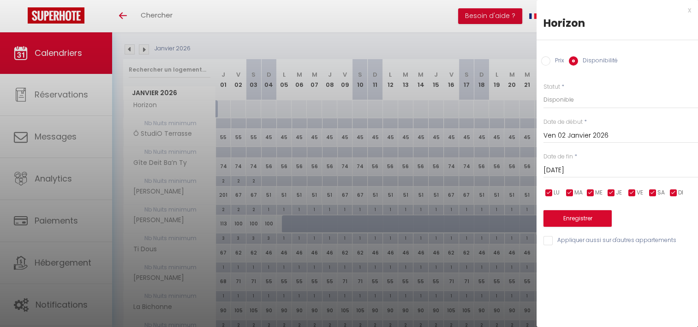
click at [548, 59] on input "Prix" at bounding box center [545, 60] width 9 height 9
radio input "true"
radio input "false"
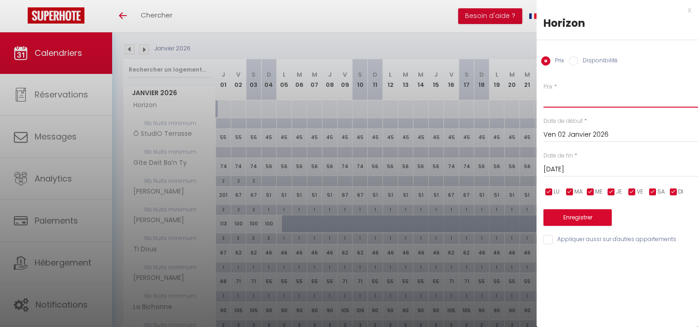
click at [566, 92] on input "Prix" at bounding box center [620, 99] width 155 height 17
type input "67"
click at [673, 191] on input "checkbox" at bounding box center [673, 191] width 9 height 9
checkbox input "false"
click at [614, 190] on input "checkbox" at bounding box center [611, 191] width 9 height 9
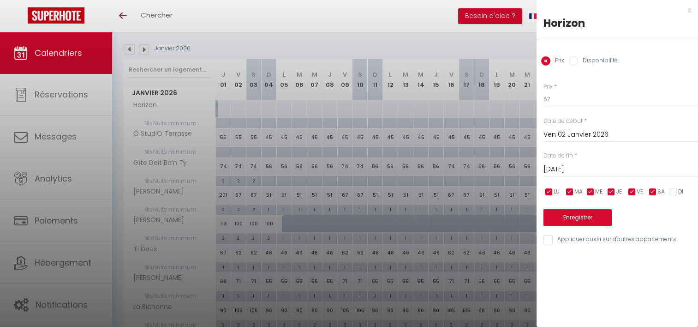
checkbox input "false"
click at [590, 190] on input "checkbox" at bounding box center [590, 191] width 9 height 9
checkbox input "false"
click at [573, 192] on input "checkbox" at bounding box center [569, 191] width 9 height 9
checkbox input "false"
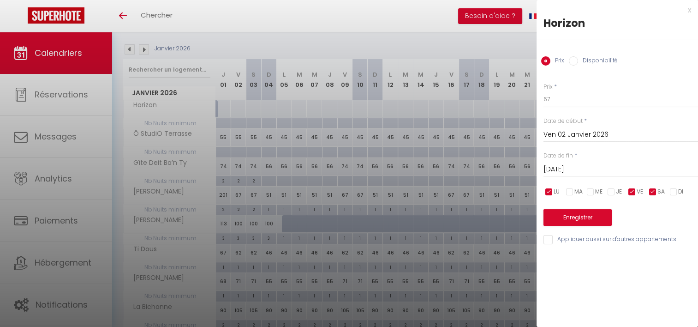
click at [550, 193] on input "checkbox" at bounding box center [548, 191] width 9 height 9
checkbox input "false"
click at [596, 168] on input "[DATE]" at bounding box center [620, 169] width 155 height 12
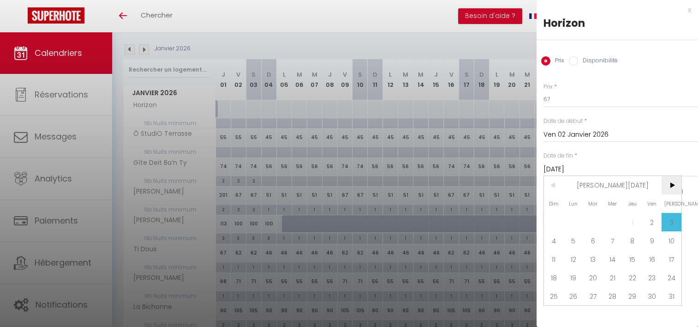
click at [673, 185] on span ">" at bounding box center [671, 185] width 20 height 18
click at [670, 279] on span "28" at bounding box center [671, 277] width 20 height 18
type input "[DATE]"
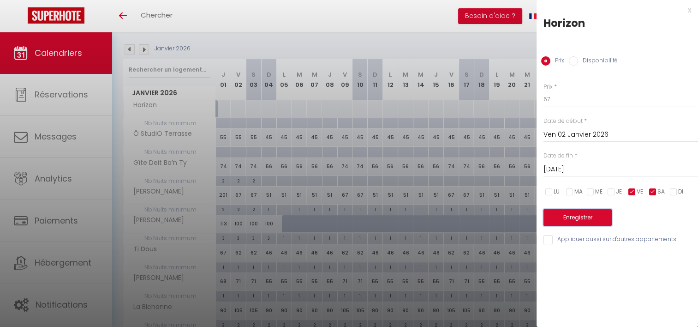
click at [590, 218] on button "Enregistrer" at bounding box center [577, 217] width 68 height 17
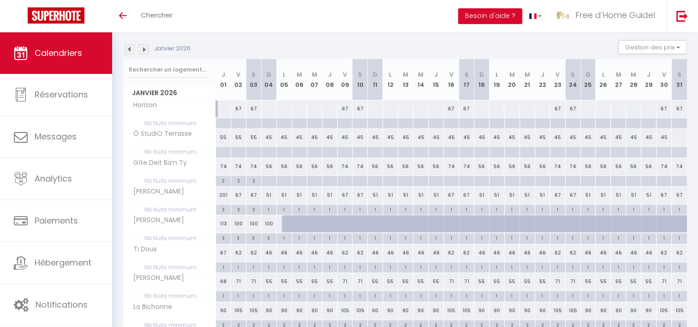
click at [268, 111] on div at bounding box center [269, 108] width 16 height 17
type input "Dim 04 Janvier 2026"
type input "Lun 05 Janvier 2026"
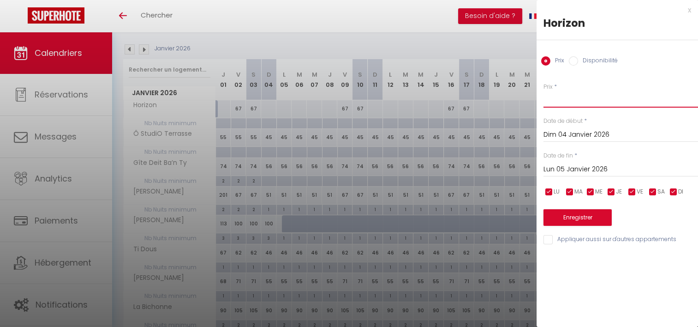
click at [551, 101] on input "Prix" at bounding box center [620, 99] width 155 height 17
type input "56"
click at [565, 166] on input "Lun 05 Janvier 2026" at bounding box center [620, 169] width 155 height 12
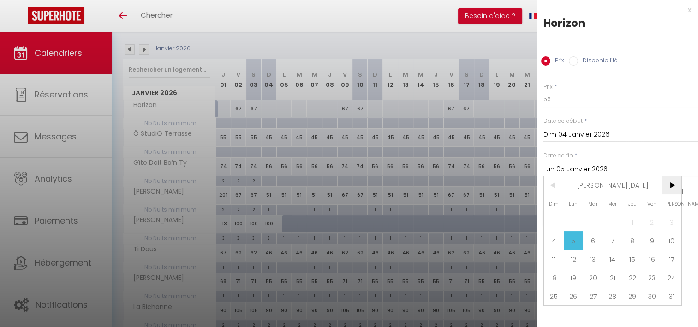
click at [666, 184] on span ">" at bounding box center [671, 185] width 20 height 18
click at [673, 273] on span "28" at bounding box center [671, 277] width 20 height 18
type input "[DATE]"
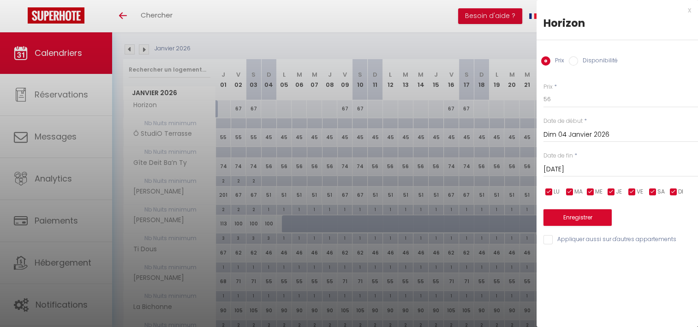
click at [650, 191] on input "checkbox" at bounding box center [652, 191] width 9 height 9
checkbox input "false"
click at [632, 191] on input "checkbox" at bounding box center [631, 191] width 9 height 9
checkbox input "false"
click at [602, 217] on button "Enregistrer" at bounding box center [577, 217] width 68 height 17
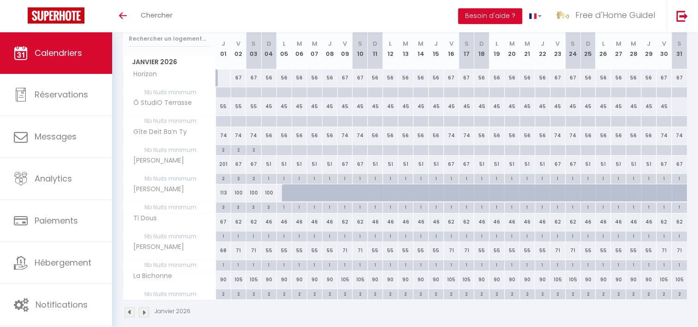
scroll to position [132, 0]
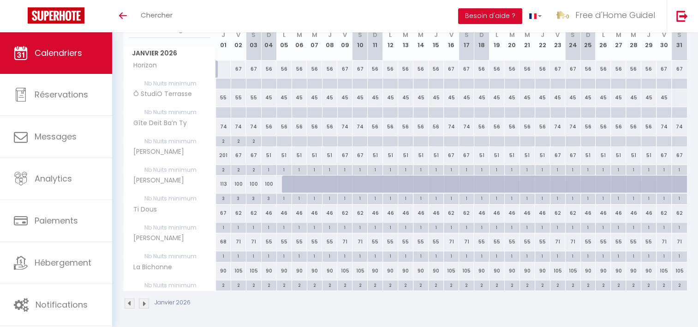
click at [146, 301] on img at bounding box center [144, 303] width 10 height 10
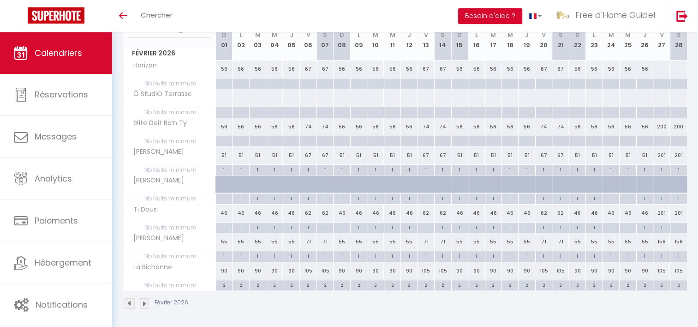
click at [131, 302] on img at bounding box center [130, 303] width 10 height 10
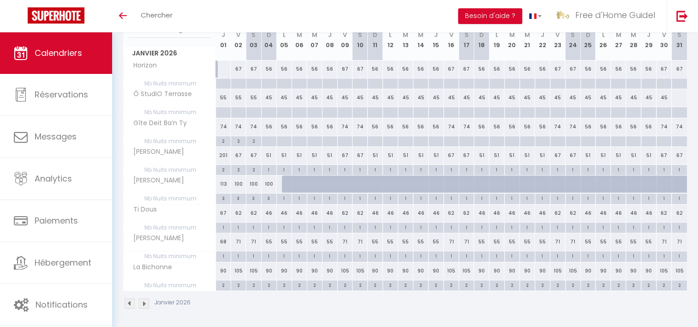
click at [681, 98] on div at bounding box center [679, 97] width 16 height 17
type input "[DATE]"
type input "Dim 01 Février 2026"
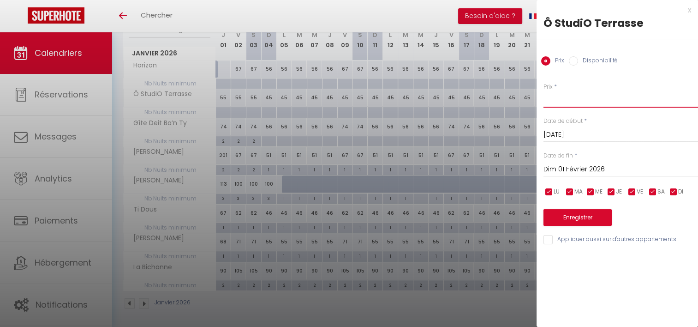
click at [557, 96] on input "Prix" at bounding box center [620, 99] width 155 height 17
type input "45"
click at [582, 167] on input "Dim 01 Février 2026" at bounding box center [620, 169] width 155 height 12
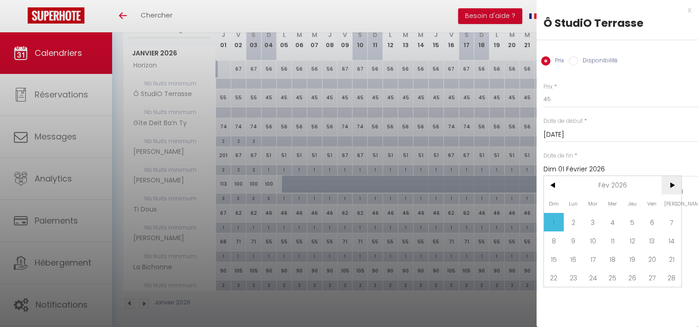
click at [672, 185] on span ">" at bounding box center [671, 185] width 20 height 18
click at [558, 220] on span "1" at bounding box center [554, 222] width 20 height 18
type input "Dim 01 Mars 2026"
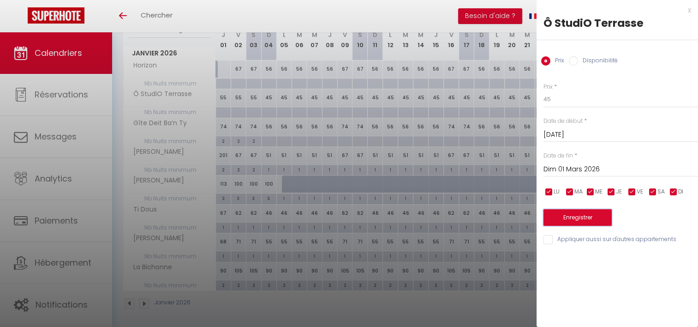
click at [588, 219] on button "Enregistrer" at bounding box center [577, 217] width 68 height 17
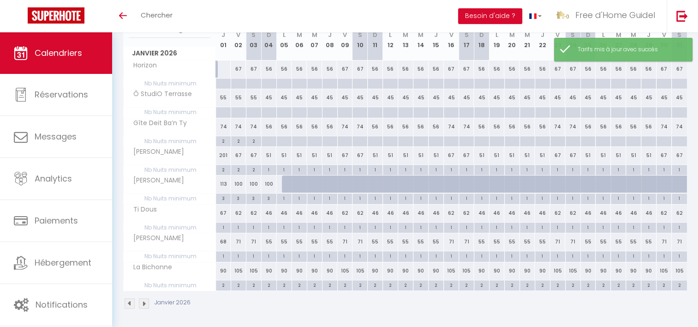
click at [148, 301] on img at bounding box center [144, 303] width 10 height 10
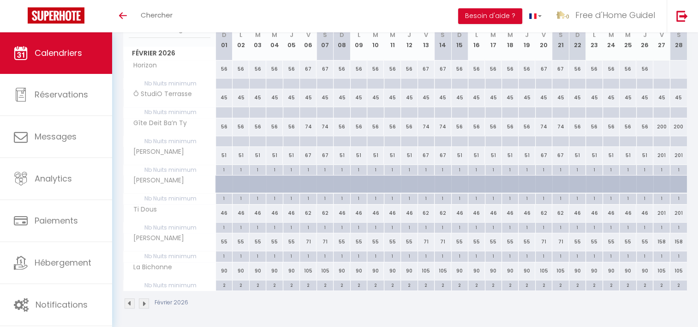
click at [130, 303] on img at bounding box center [130, 303] width 10 height 10
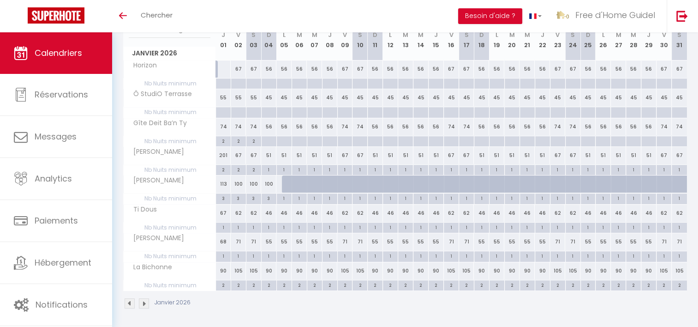
click at [129, 299] on img at bounding box center [130, 303] width 10 height 10
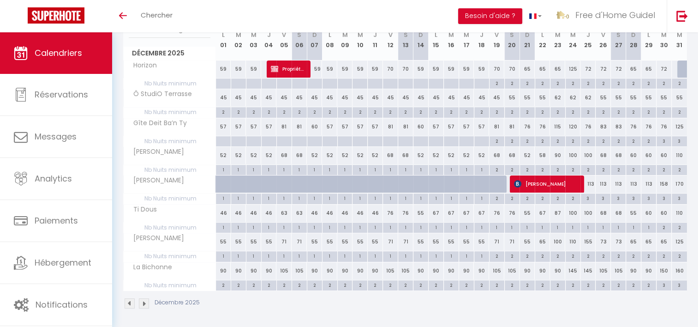
click at [677, 100] on div "55" at bounding box center [679, 97] width 15 height 17
type input "55"
type input "Mer 31 Décembre 2025"
type input "Jeu 01 Janvier 2026"
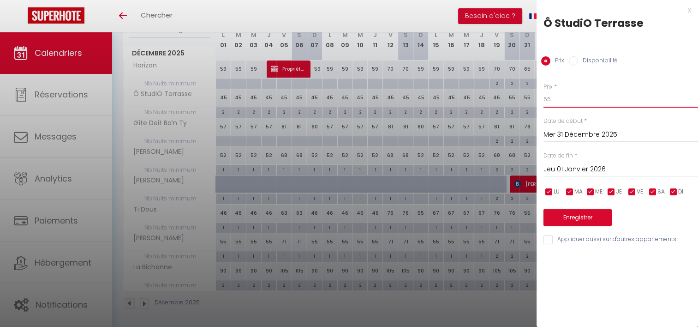
drag, startPoint x: 557, startPoint y: 96, endPoint x: 526, endPoint y: 96, distance: 31.4
click at [526, 96] on body "🟢 Des questions ou besoin d'assistance pour la migration AirBnB? Prenez rdv >>>…" at bounding box center [349, 114] width 698 height 429
drag, startPoint x: 561, startPoint y: 99, endPoint x: 533, endPoint y: 99, distance: 27.7
click at [533, 99] on body "🟢 Des questions ou besoin d'assistance pour la migration AirBnB? Prenez rdv >>>…" at bounding box center [349, 114] width 698 height 429
type input "70"
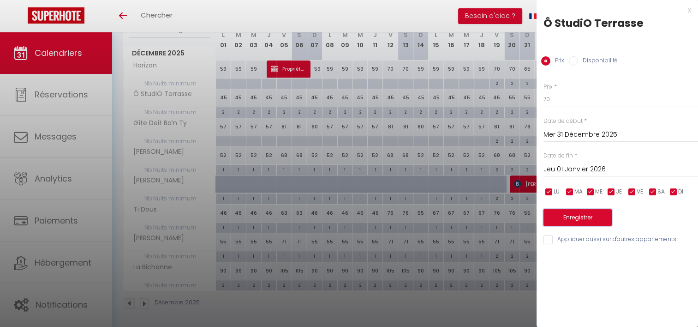
click at [554, 220] on button "Enregistrer" at bounding box center [577, 217] width 68 height 17
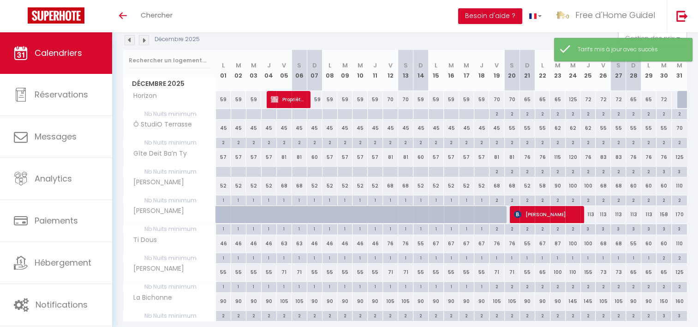
scroll to position [86, 0]
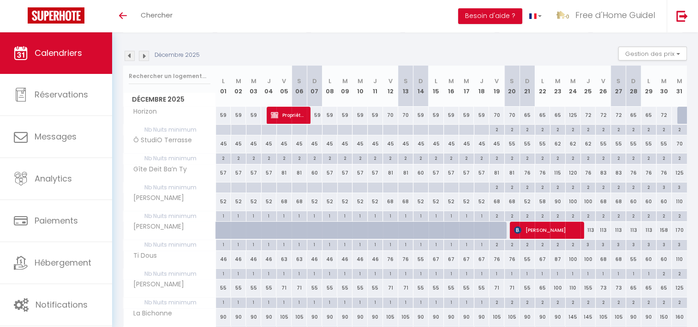
click at [133, 54] on img at bounding box center [130, 56] width 10 height 10
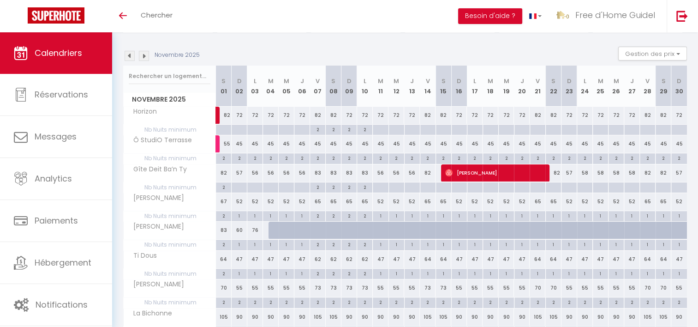
click at [131, 55] on img at bounding box center [130, 56] width 10 height 10
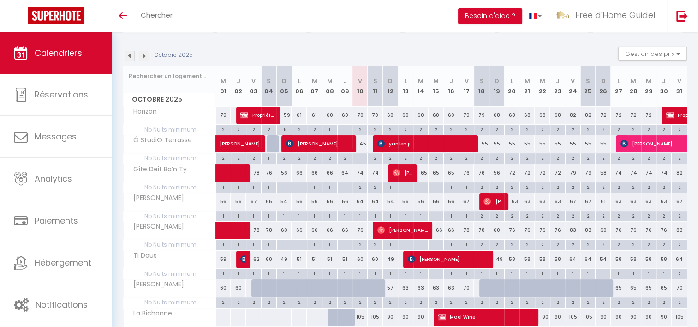
click at [467, 115] on div "79" at bounding box center [466, 115] width 15 height 17
type input "79"
type input "Ven 17 Octobre 2025"
type input "Sam 18 Octobre 2025"
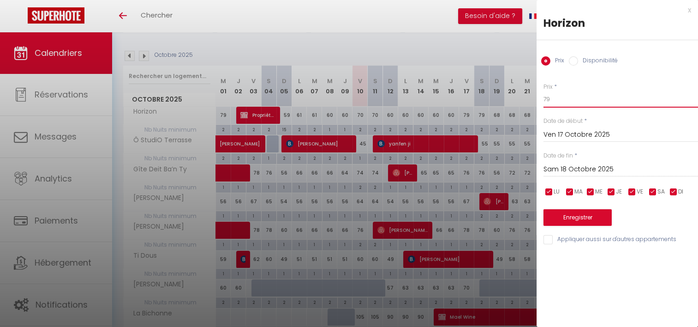
click at [563, 98] on input "79" at bounding box center [620, 99] width 155 height 17
type input "70"
click at [587, 168] on input "Sam 18 Octobre 2025" at bounding box center [620, 169] width 155 height 12
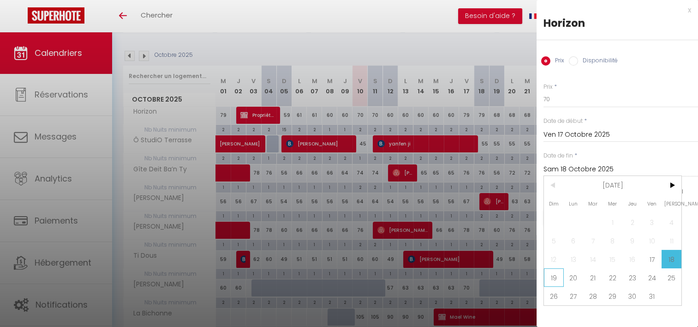
click at [547, 275] on span "19" at bounding box center [554, 277] width 20 height 18
type input "Dim 19 Octobre 2025"
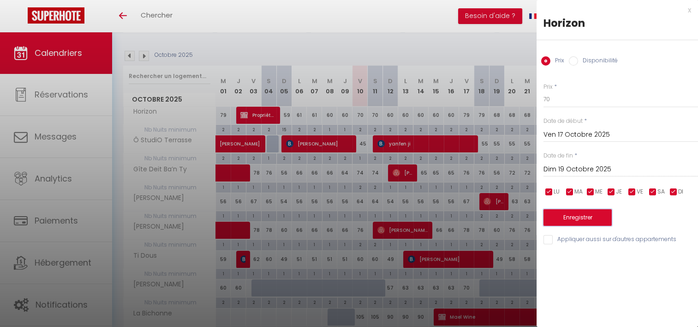
click at [572, 218] on button "Enregistrer" at bounding box center [577, 217] width 68 height 17
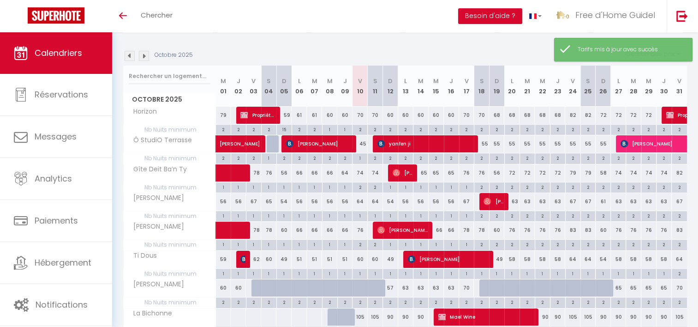
click at [391, 113] on div "60" at bounding box center [390, 115] width 15 height 17
type input "60"
type input "Dim 12 Octobre 2025"
type input "Lun 13 Octobre 2025"
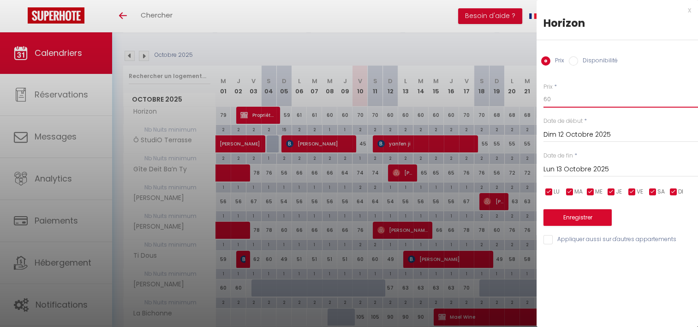
drag, startPoint x: 563, startPoint y: 99, endPoint x: 521, endPoint y: 107, distance: 42.7
click at [520, 105] on body "🟢 Des questions ou besoin d'assistance pour la migration AirBnB? Prenez rdv >>>…" at bounding box center [349, 160] width 698 height 429
type input "58"
click at [560, 168] on input "Lun 13 Octobre 2025" at bounding box center [620, 169] width 155 height 12
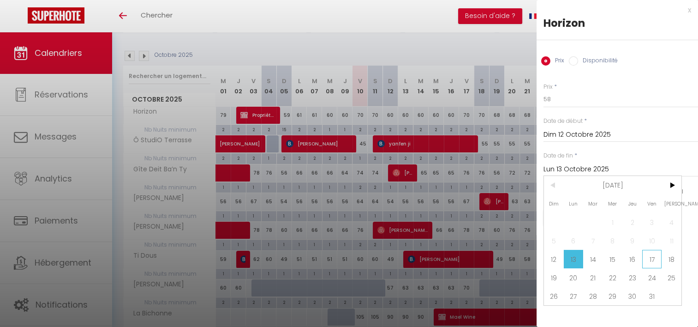
click at [657, 256] on span "17" at bounding box center [652, 259] width 20 height 18
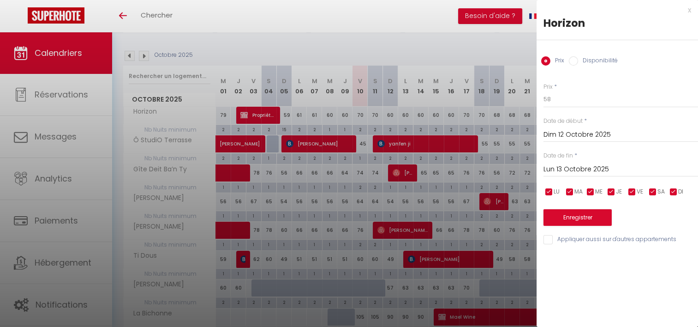
type input "Ven 17 Octobre 2025"
click at [603, 221] on button "Enregistrer" at bounding box center [577, 217] width 68 height 17
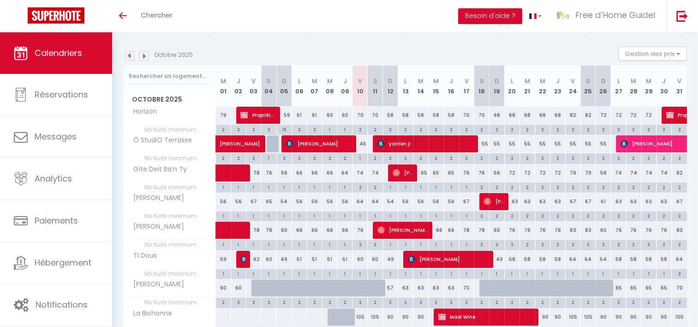
click at [498, 114] on div "68" at bounding box center [496, 115] width 15 height 17
type input "68"
type input "Dim 19 Octobre 2025"
type input "Lun 20 Octobre 2025"
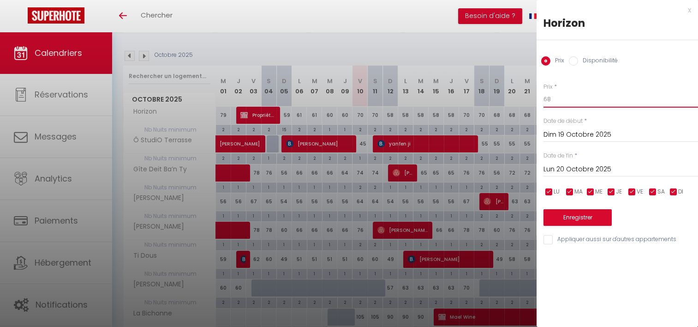
click at [571, 103] on input "68" at bounding box center [620, 99] width 155 height 17
type input "65"
click at [589, 168] on input "Lun 20 Octobre 2025" at bounding box center [620, 169] width 155 height 12
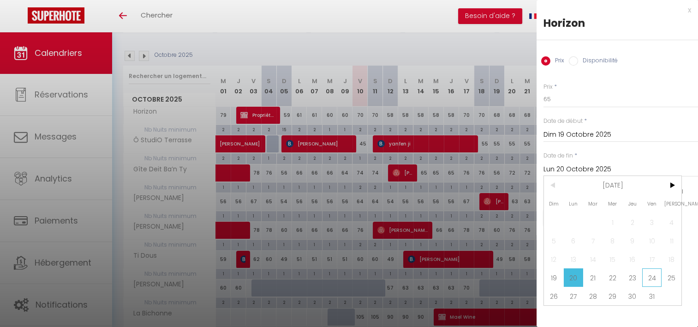
click at [652, 279] on span "24" at bounding box center [652, 277] width 20 height 18
type input "Ven 24 Octobre 2025"
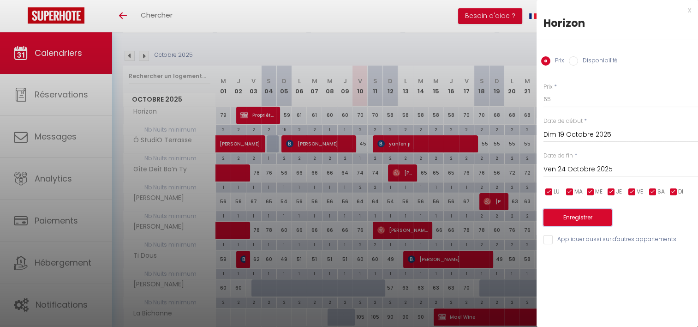
click at [602, 222] on button "Enregistrer" at bounding box center [577, 217] width 68 height 17
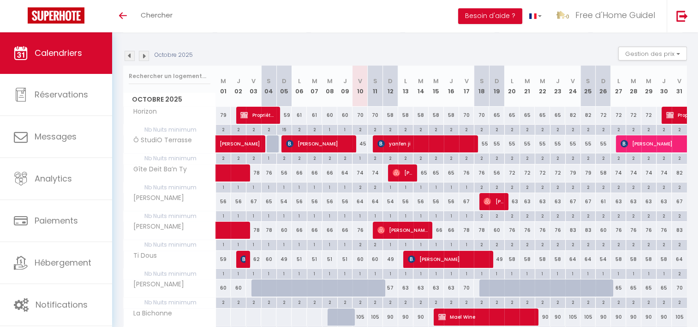
click at [573, 116] on div "82" at bounding box center [572, 115] width 15 height 17
type input "82"
type input "Ven 24 Octobre 2025"
type input "Sam 25 Octobre 2025"
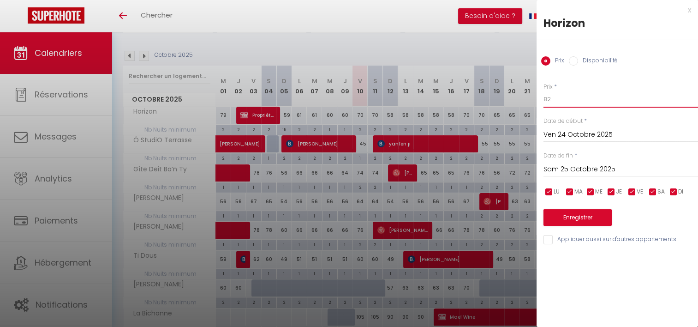
drag, startPoint x: 564, startPoint y: 92, endPoint x: 533, endPoint y: 94, distance: 31.0
click at [533, 94] on body "🟢 Des questions ou besoin d'assistance pour la migration AirBnB? Prenez rdv >>>…" at bounding box center [349, 160] width 698 height 429
type input "79"
click at [592, 168] on input "Sam 25 Octobre 2025" at bounding box center [620, 169] width 155 height 12
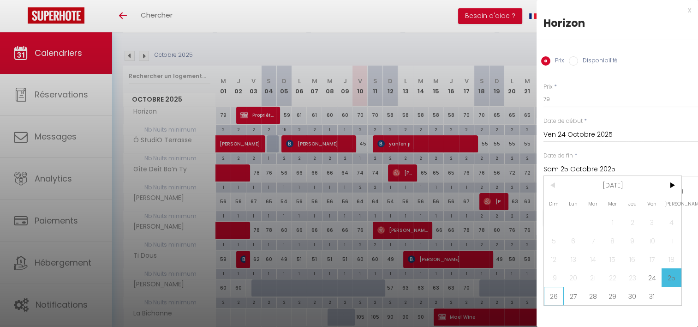
click at [552, 298] on span "26" at bounding box center [554, 295] width 20 height 18
type input "Dim 26 Octobre 2025"
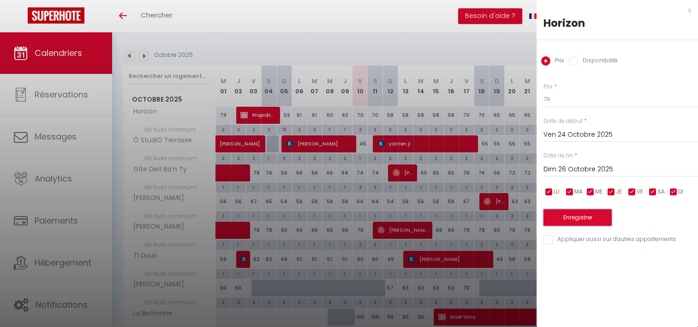
click at [575, 215] on button "Enregistrer" at bounding box center [577, 217] width 68 height 17
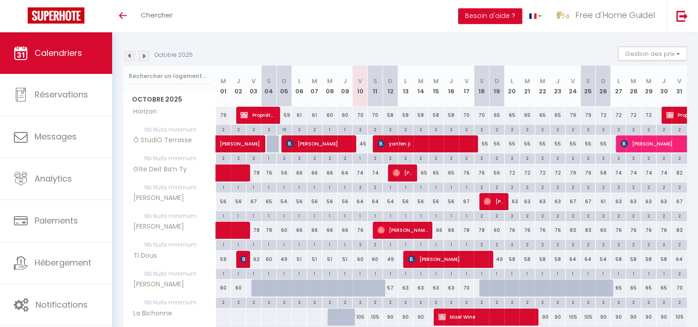
click at [602, 114] on div "72" at bounding box center [603, 115] width 15 height 17
type input "72"
type input "Dim 26 Octobre 2025"
type input "Lun 27 Octobre 2025"
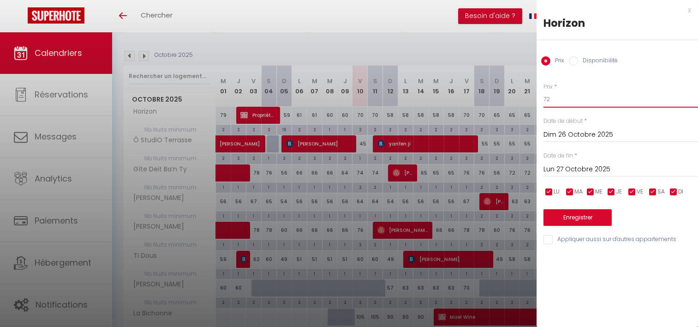
click at [570, 94] on input "72" at bounding box center [620, 99] width 155 height 17
type input "70"
click at [596, 166] on input "Lun 27 Octobre 2025" at bounding box center [620, 169] width 155 height 12
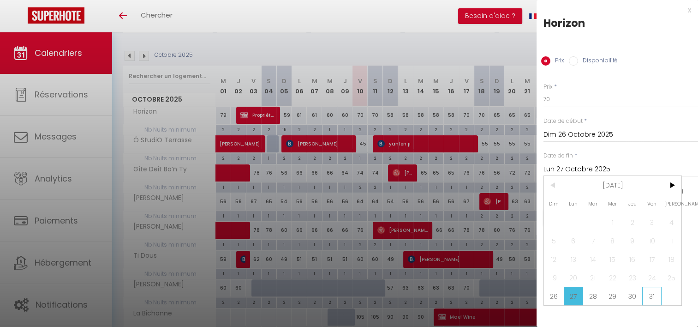
click at [644, 296] on span "31" at bounding box center [652, 295] width 20 height 18
type input "Ven 31 Octobre 2025"
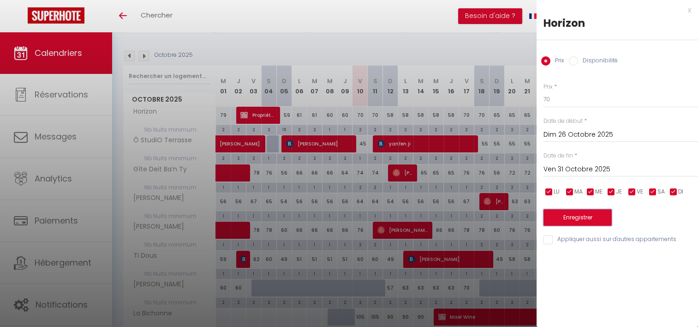
click at [587, 219] on button "Enregistrer" at bounding box center [577, 217] width 68 height 17
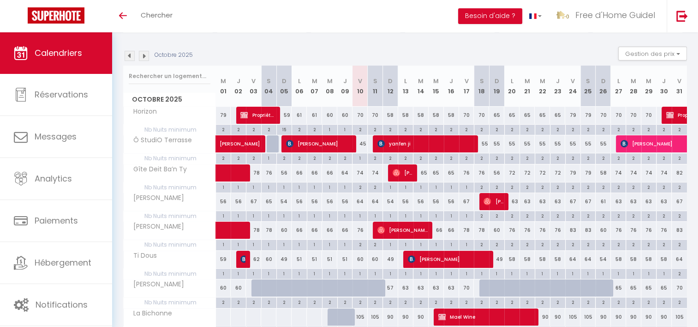
click at [359, 172] on div "74" at bounding box center [359, 172] width 15 height 17
type input "74"
type input "Ven 10 Octobre 2025"
type input "Sam 11 Octobre 2025"
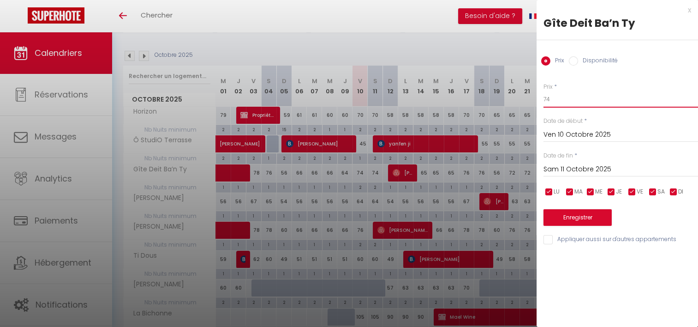
click at [555, 99] on input "74" at bounding box center [620, 99] width 155 height 17
type input "70"
click at [572, 172] on input "Sam 11 Octobre 2025" at bounding box center [620, 169] width 155 height 12
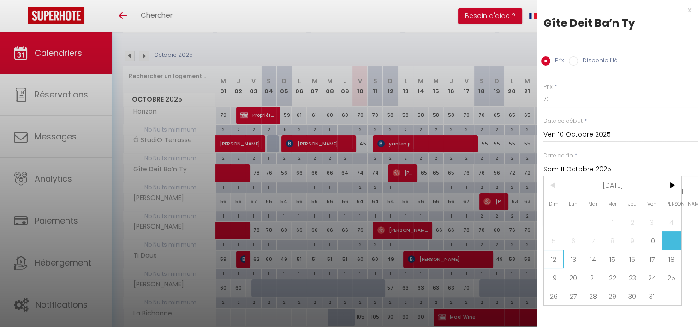
click at [560, 263] on span "12" at bounding box center [554, 259] width 20 height 18
type input "Dim 12 Octobre 2025"
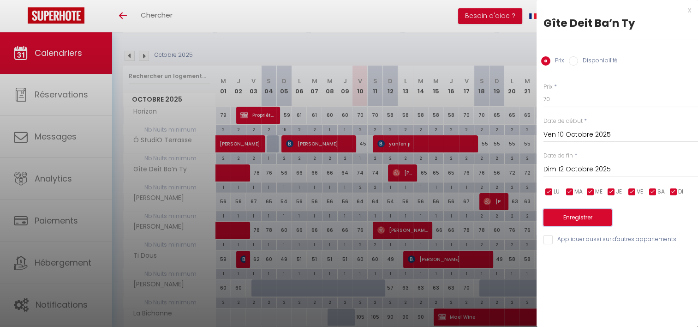
click at [575, 216] on button "Enregistrer" at bounding box center [577, 217] width 68 height 17
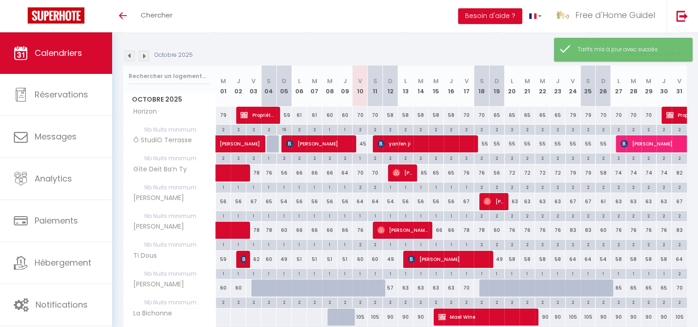
click at [466, 172] on div "76" at bounding box center [466, 172] width 15 height 17
type input "76"
type input "Ven 17 Octobre 2025"
type input "Sam 18 Octobre 2025"
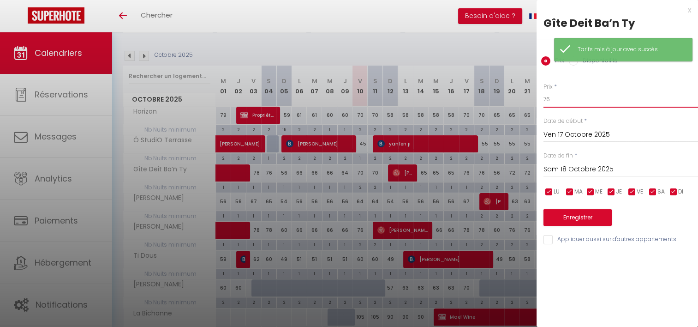
click at [558, 98] on input "76" at bounding box center [620, 99] width 155 height 17
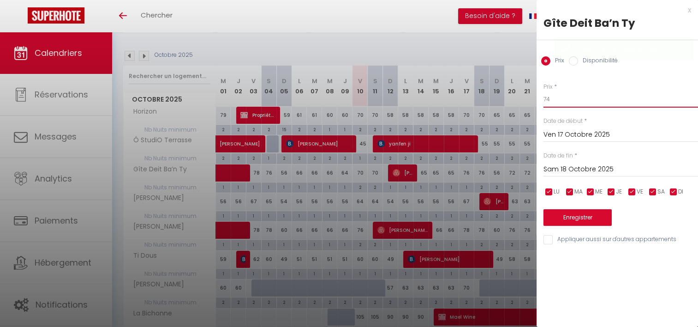
type input "74"
drag, startPoint x: 570, startPoint y: 164, endPoint x: 575, endPoint y: 166, distance: 5.4
click at [571, 165] on input "Sam 18 Octobre 2025" at bounding box center [620, 169] width 155 height 12
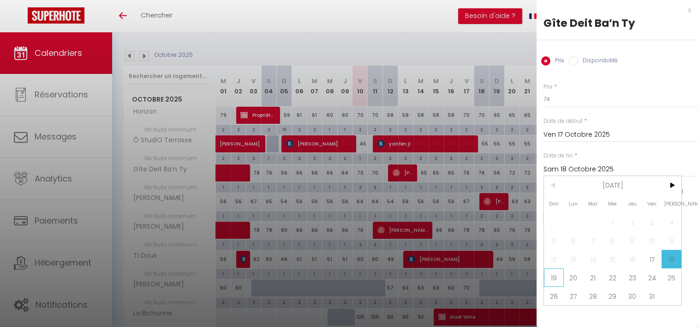
click at [552, 278] on span "19" at bounding box center [554, 277] width 20 height 18
type input "Dim 19 Octobre 2025"
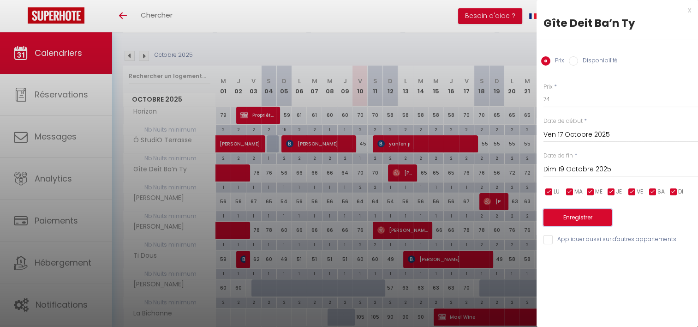
click at [568, 219] on button "Enregistrer" at bounding box center [577, 217] width 68 height 17
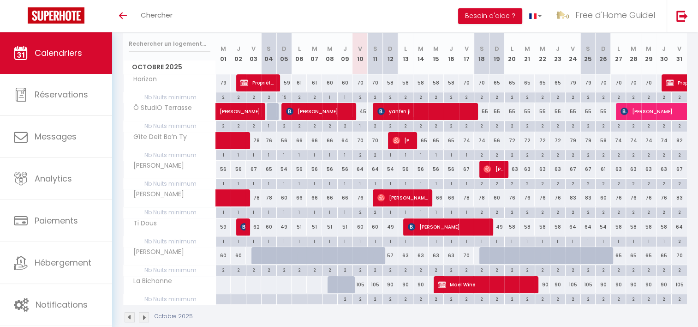
scroll to position [132, 0]
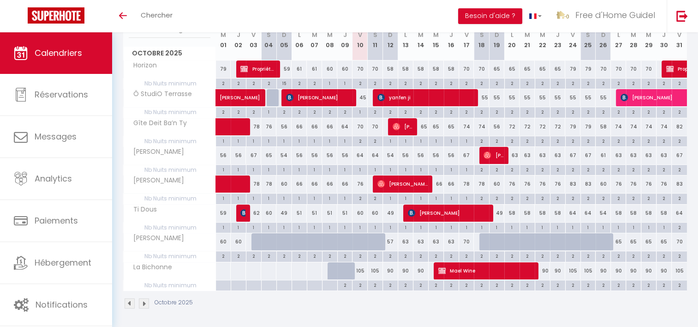
click at [389, 242] on div "57" at bounding box center [390, 241] width 15 height 17
type input "57"
select select "1"
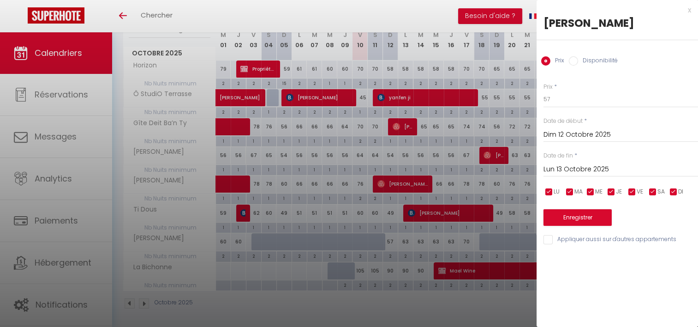
click at [609, 59] on label "Disponibilité" at bounding box center [598, 61] width 40 height 10
click at [578, 59] on input "Disponibilité" at bounding box center [573, 60] width 9 height 9
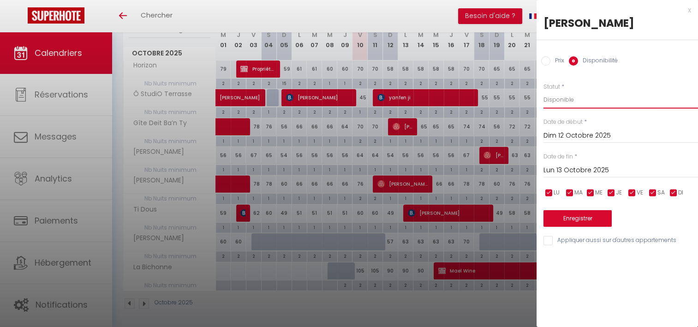
click at [587, 100] on select "Disponible Indisponible" at bounding box center [620, 100] width 155 height 18
click at [543, 91] on select "Disponible Indisponible" at bounding box center [620, 100] width 155 height 18
click at [585, 170] on input "Lun 13 Octobre 2025" at bounding box center [620, 170] width 155 height 12
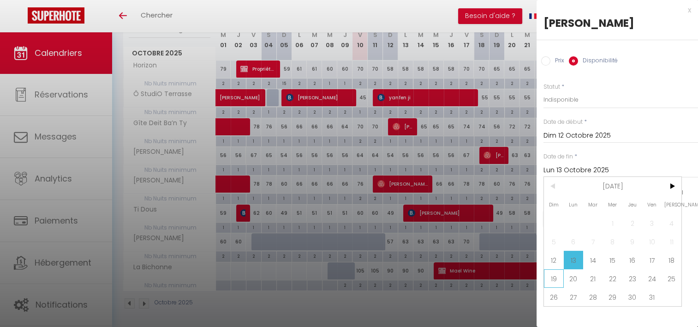
click at [559, 278] on span "19" at bounding box center [554, 278] width 20 height 18
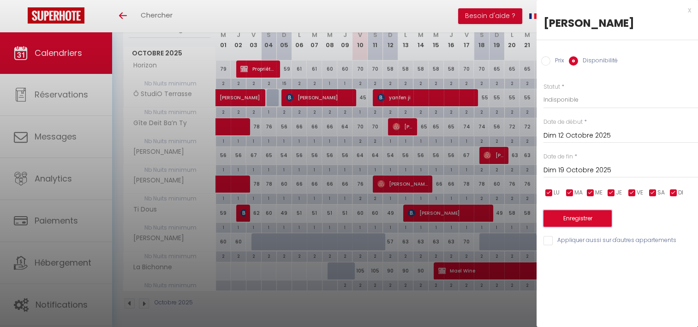
click at [560, 218] on button "Enregistrer" at bounding box center [577, 218] width 68 height 17
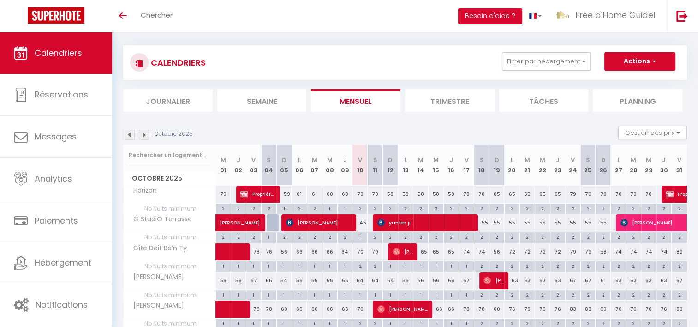
scroll to position [0, 0]
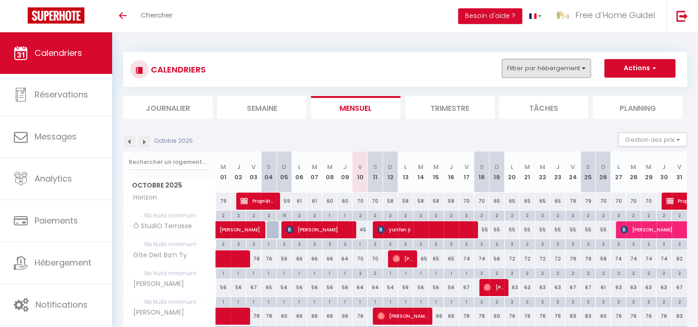
click at [569, 72] on button "Filtrer par hébergement" at bounding box center [546, 68] width 89 height 18
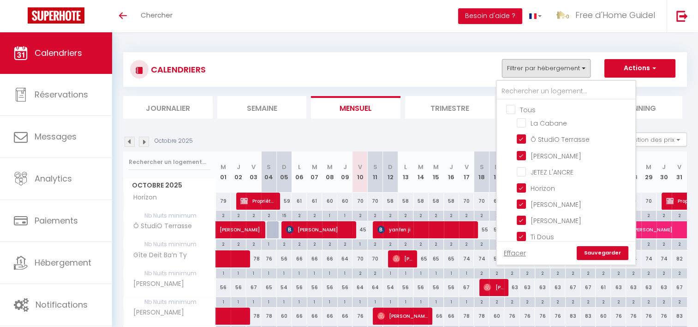
click at [433, 74] on div "CALENDRIERS Filtrer par hébergement Tous La Cabane Ô StudiO Terrasse Ty Heol JE…" at bounding box center [405, 69] width 550 height 21
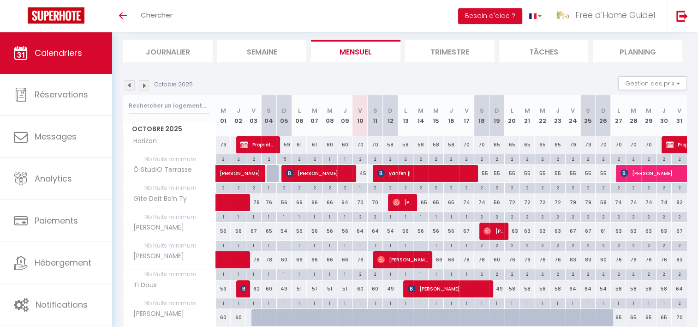
scroll to position [92, 0]
